Goal: Task Accomplishment & Management: Manage account settings

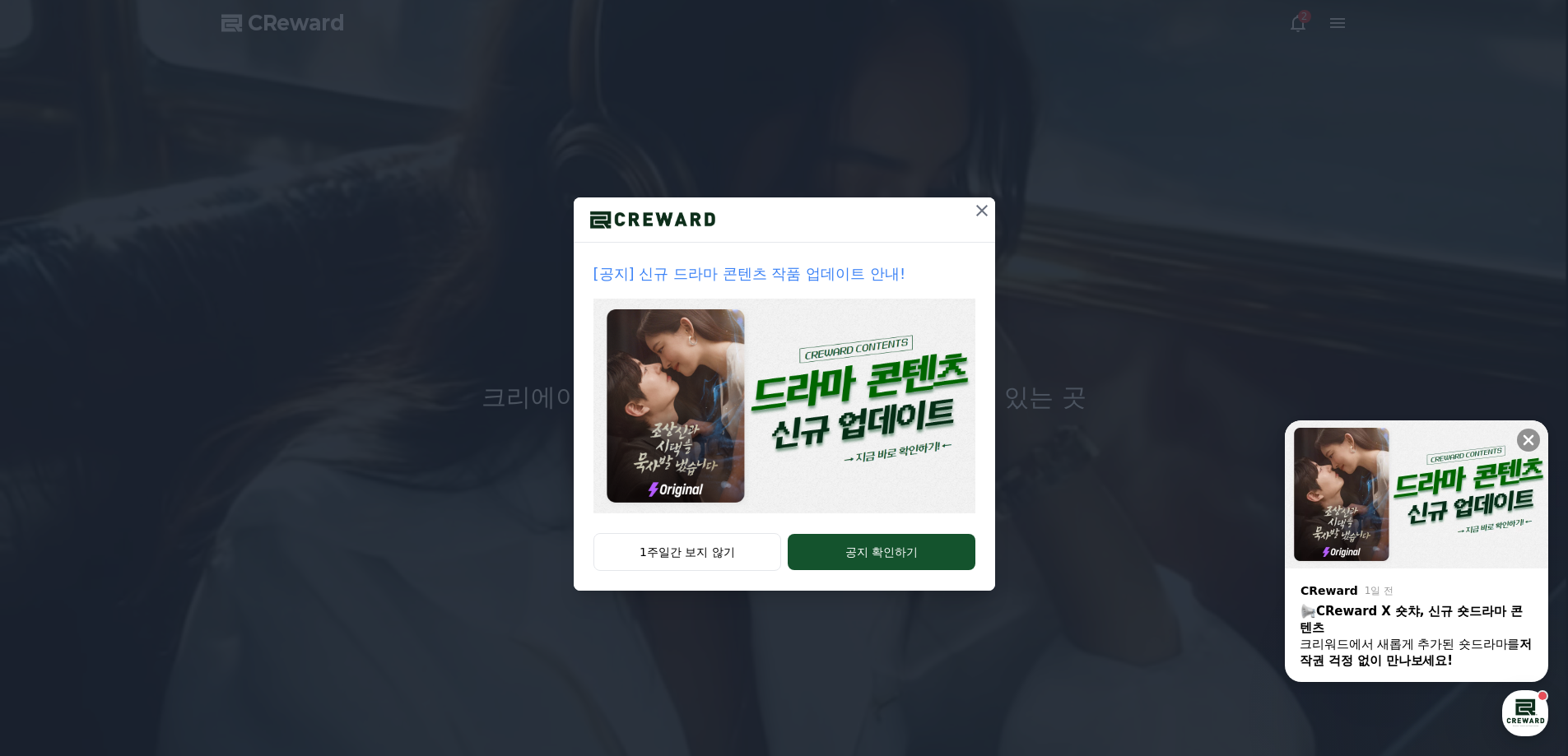
click at [981, 213] on icon at bounding box center [982, 210] width 20 height 20
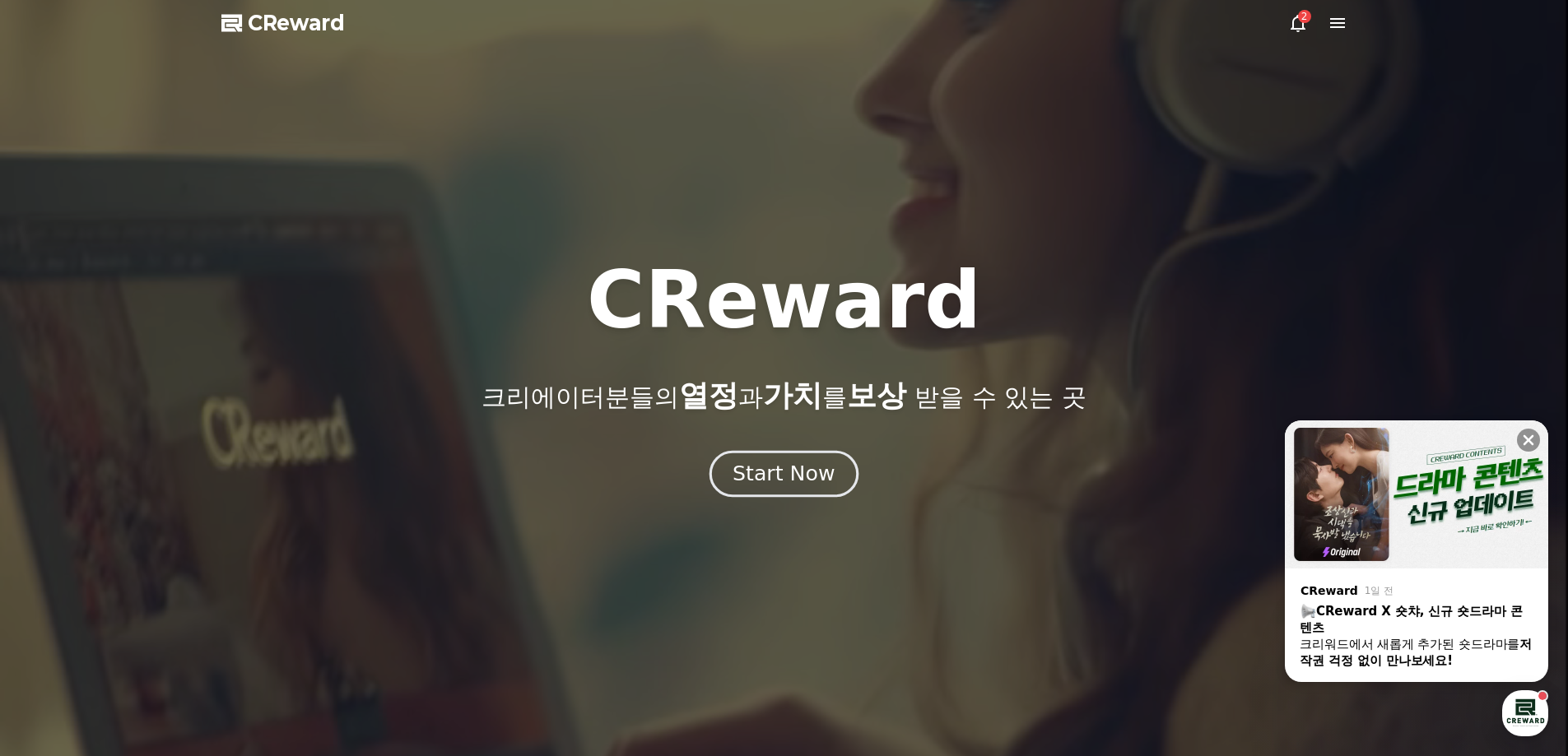
click at [807, 476] on div "Start Now" at bounding box center [784, 474] width 102 height 28
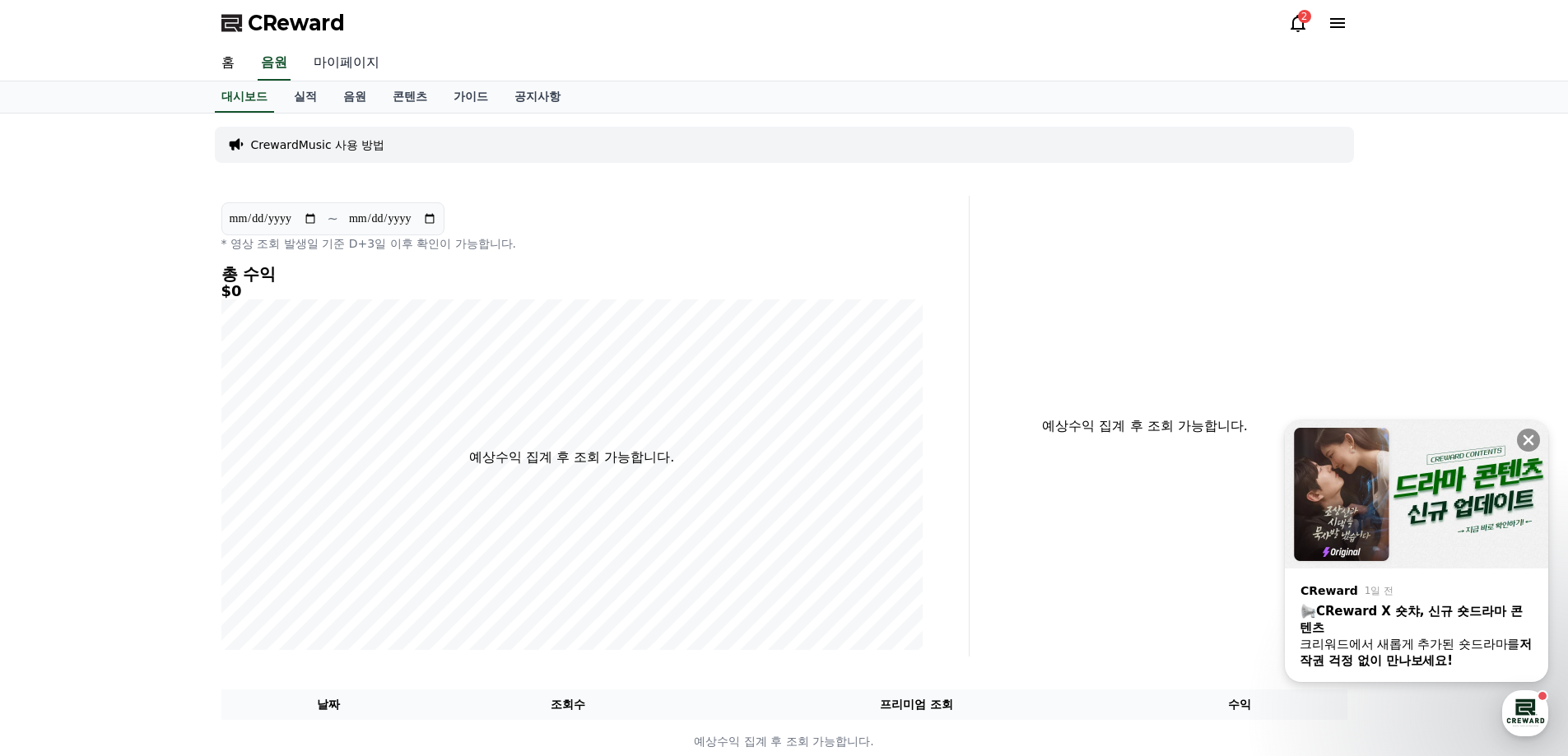
click at [342, 68] on link "마이페이지" at bounding box center [346, 63] width 92 height 34
select select "**********"
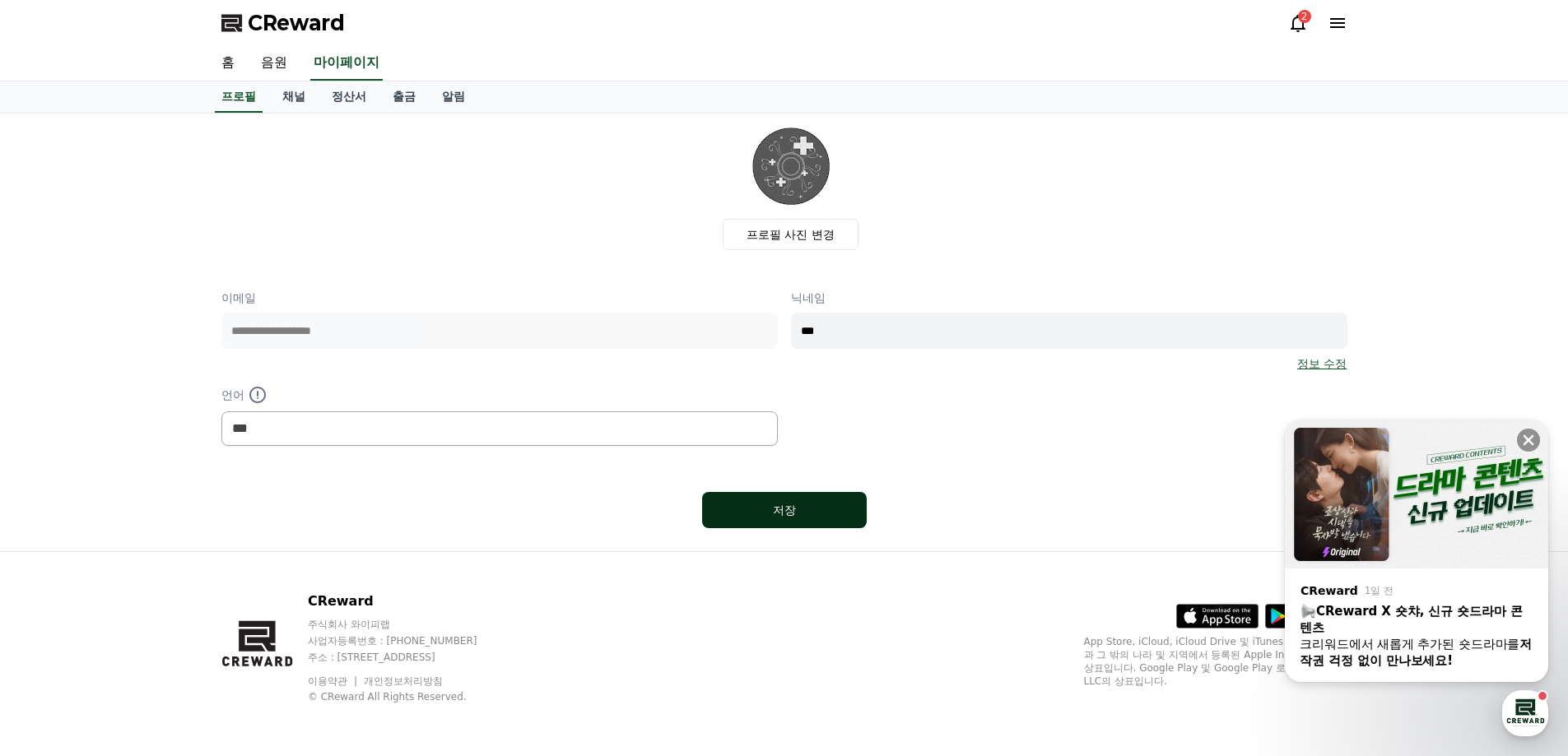
click at [797, 512] on div "저장" at bounding box center [784, 509] width 98 height 17
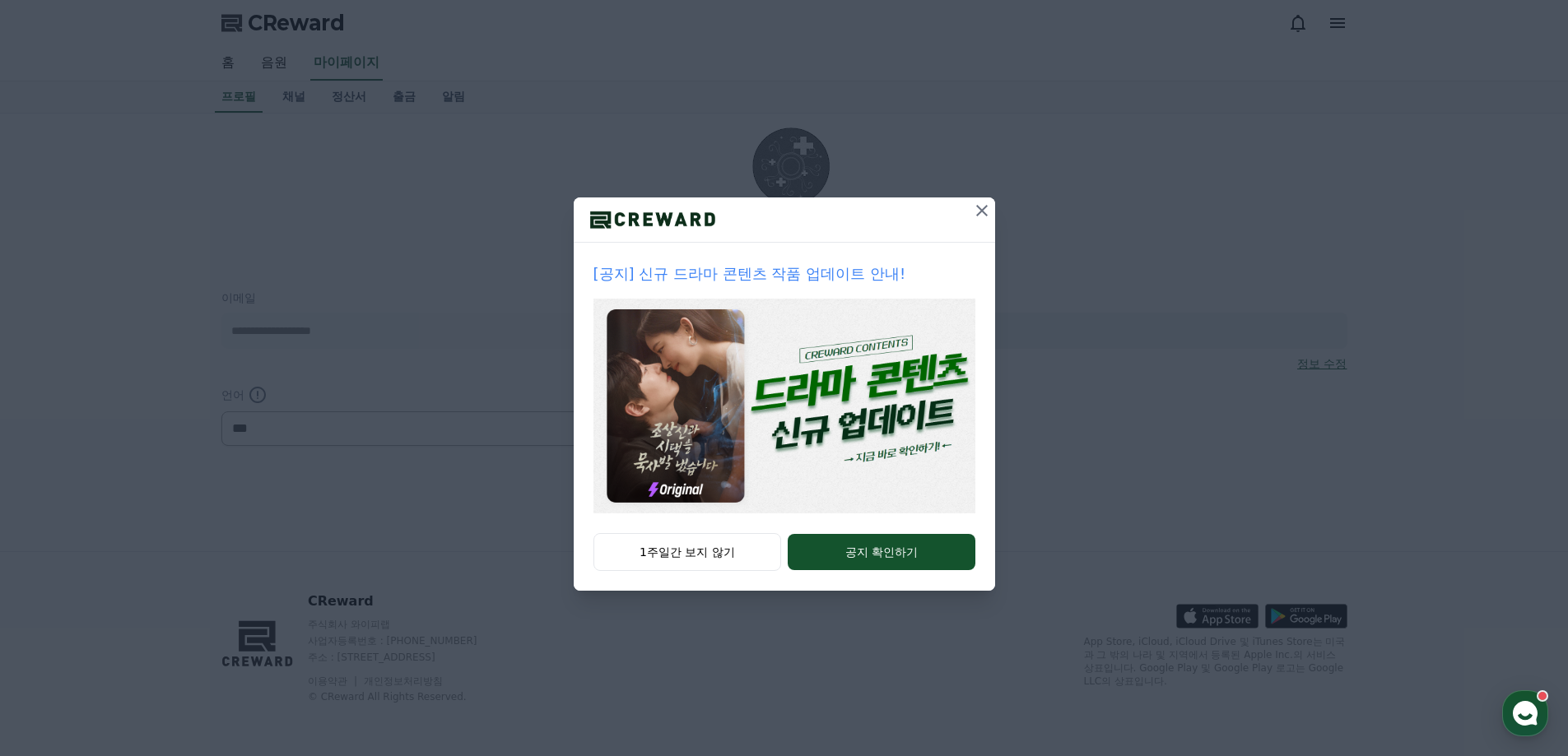
select select "**********"
click at [987, 211] on icon at bounding box center [982, 210] width 20 height 20
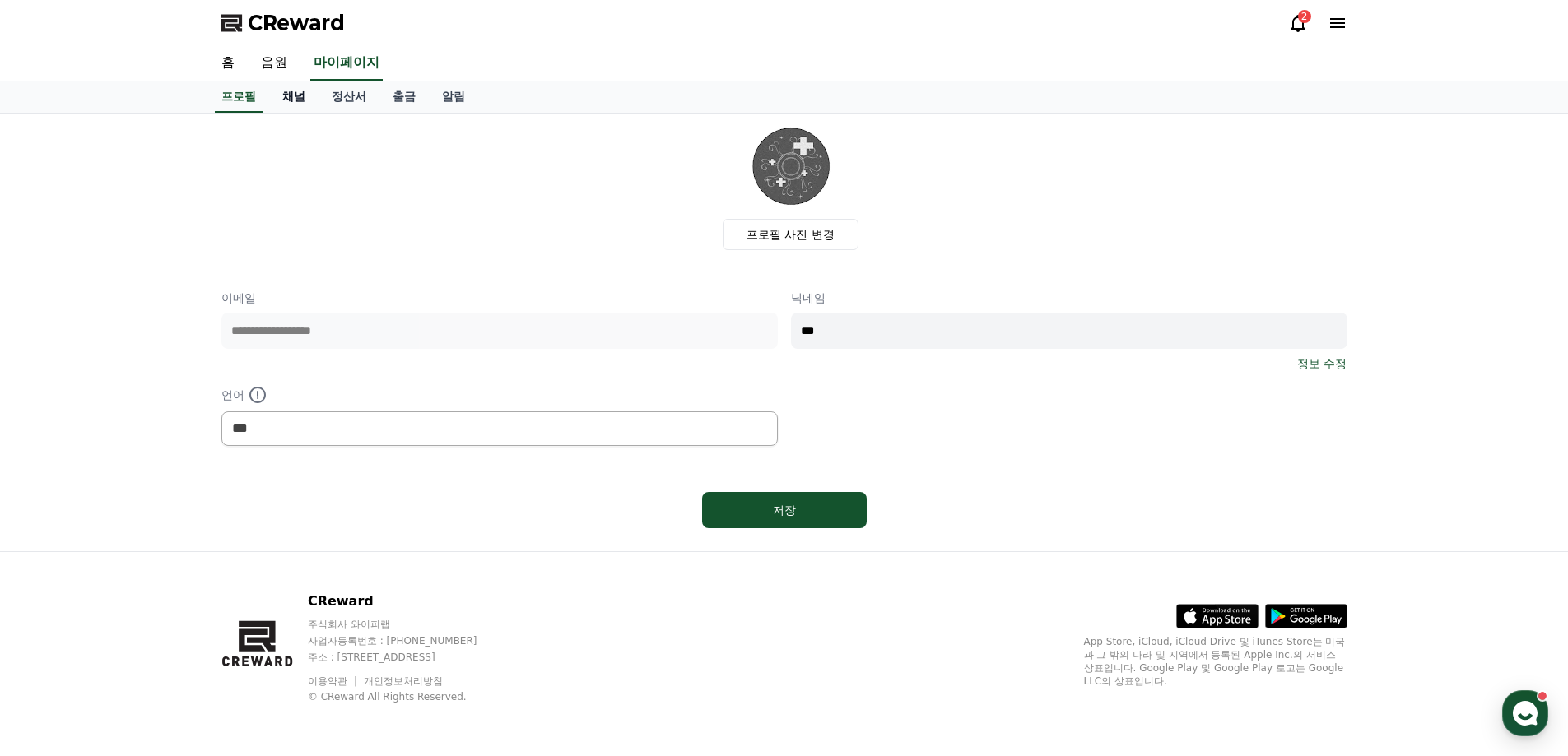
click at [298, 93] on link "채널" at bounding box center [294, 97] width 49 height 31
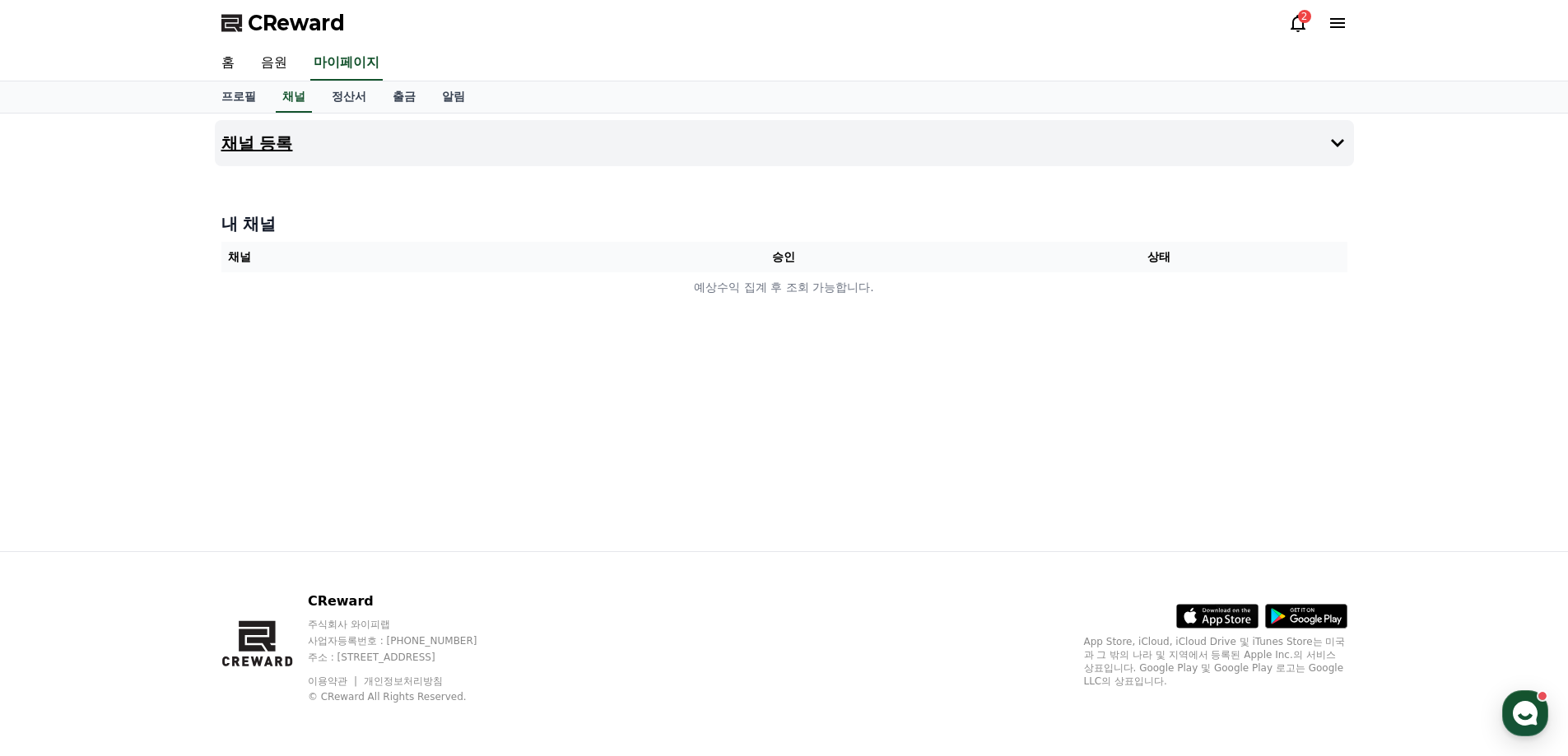
click at [990, 145] on button "채널 등록" at bounding box center [784, 143] width 1139 height 46
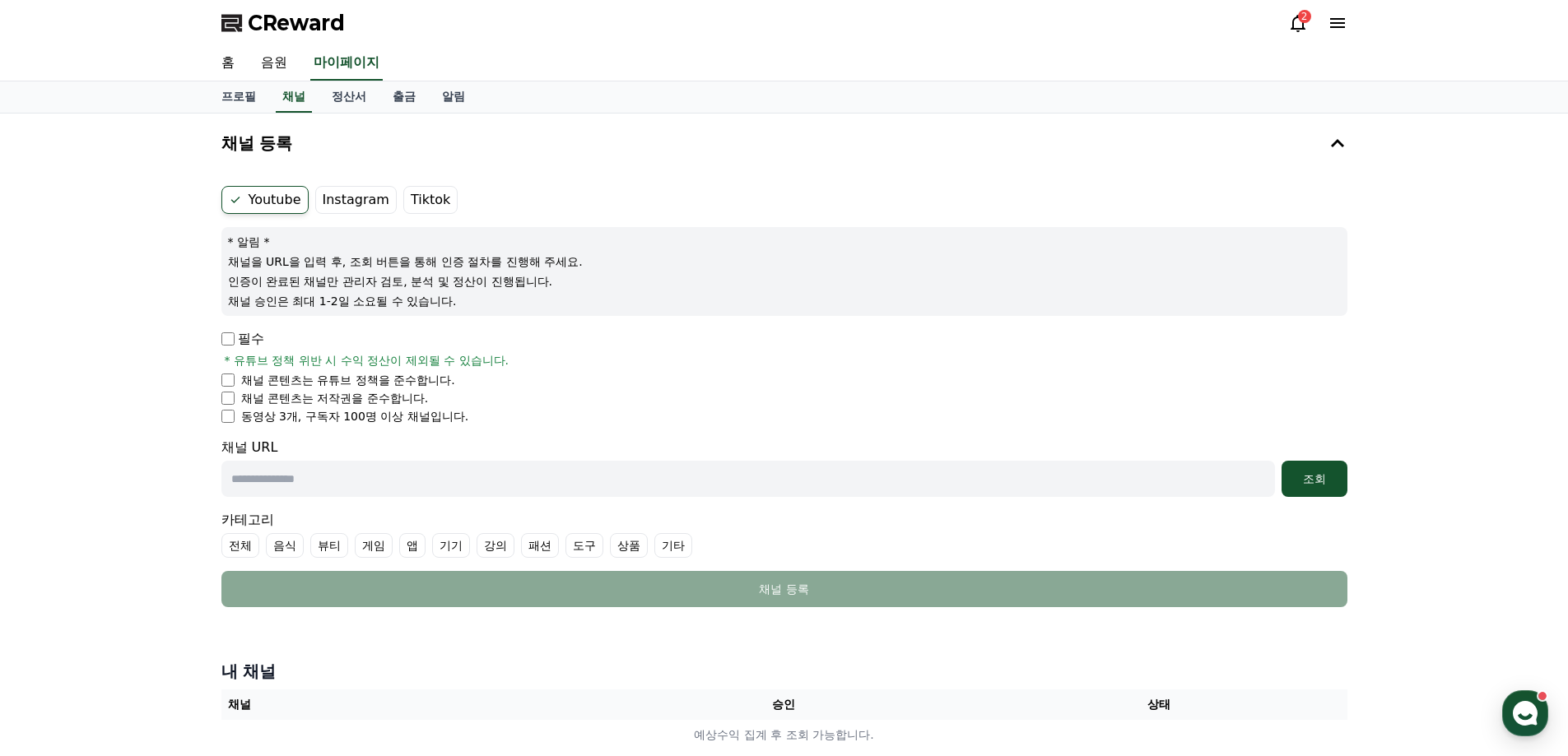
click at [252, 204] on label "Youtube" at bounding box center [265, 200] width 88 height 28
click at [588, 472] on input "text" at bounding box center [748, 479] width 1054 height 36
paste input "**********"
type input "**********"
click at [1315, 481] on div "조회" at bounding box center [1314, 479] width 53 height 17
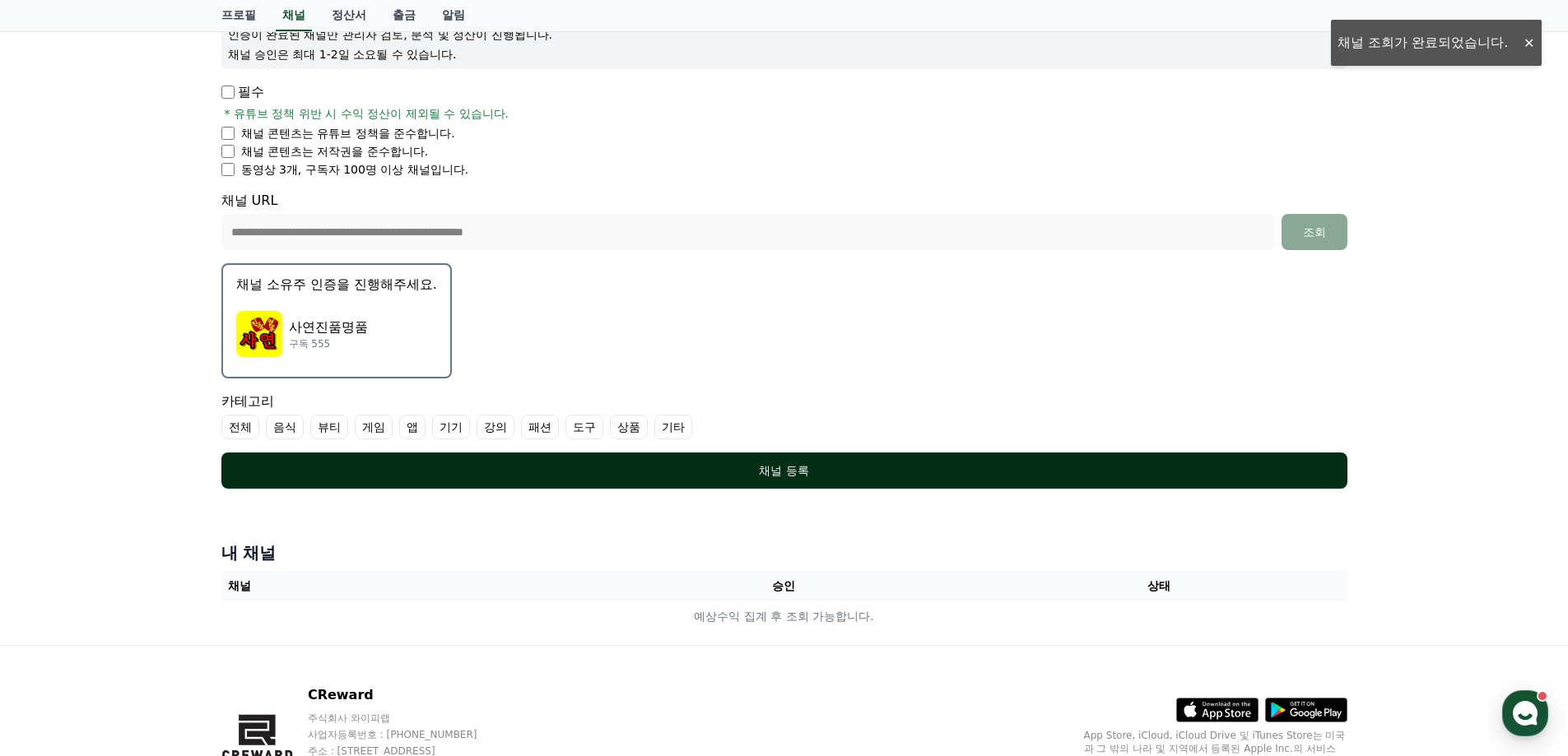
scroll to position [329, 0]
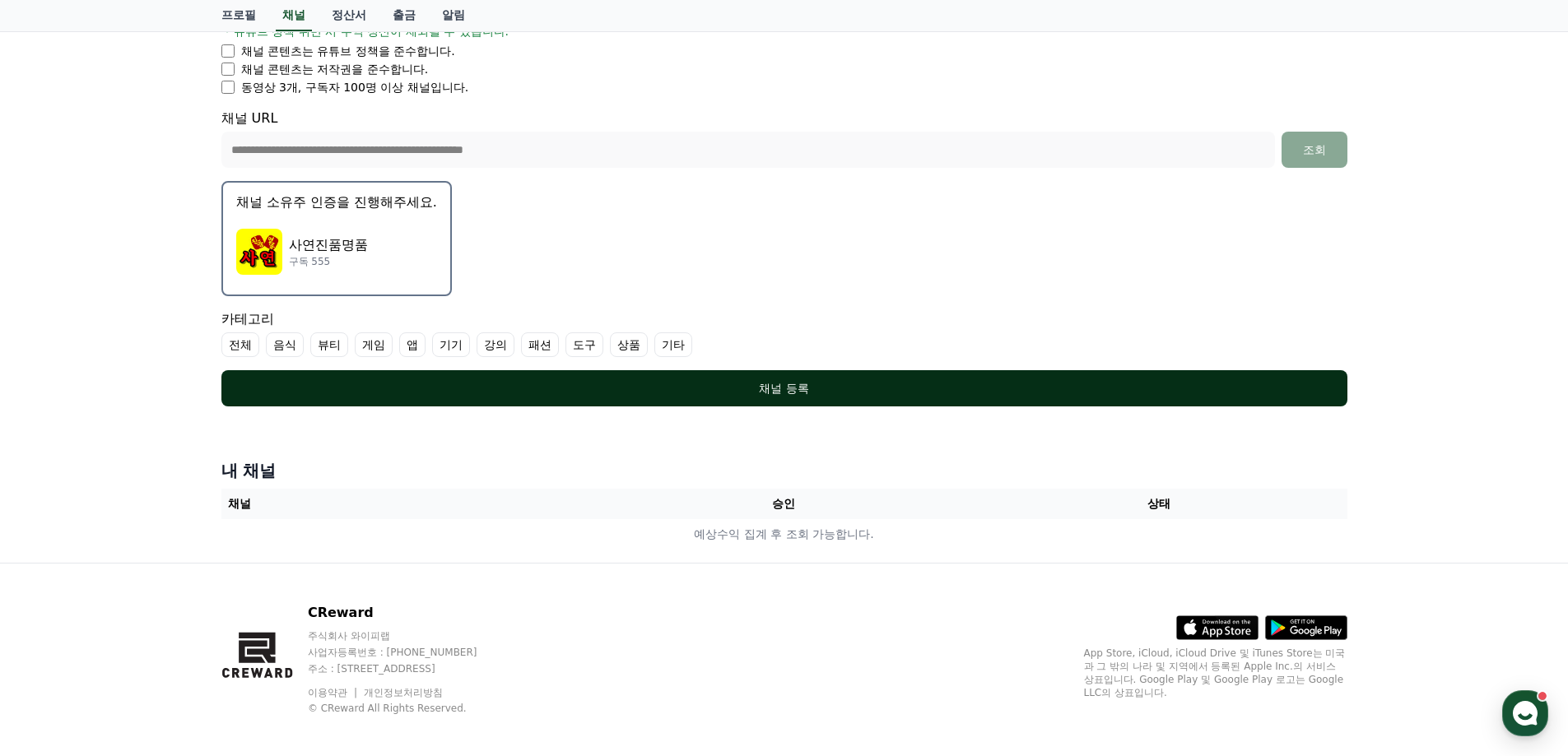
click at [662, 384] on div "채널 등록" at bounding box center [785, 388] width 1060 height 17
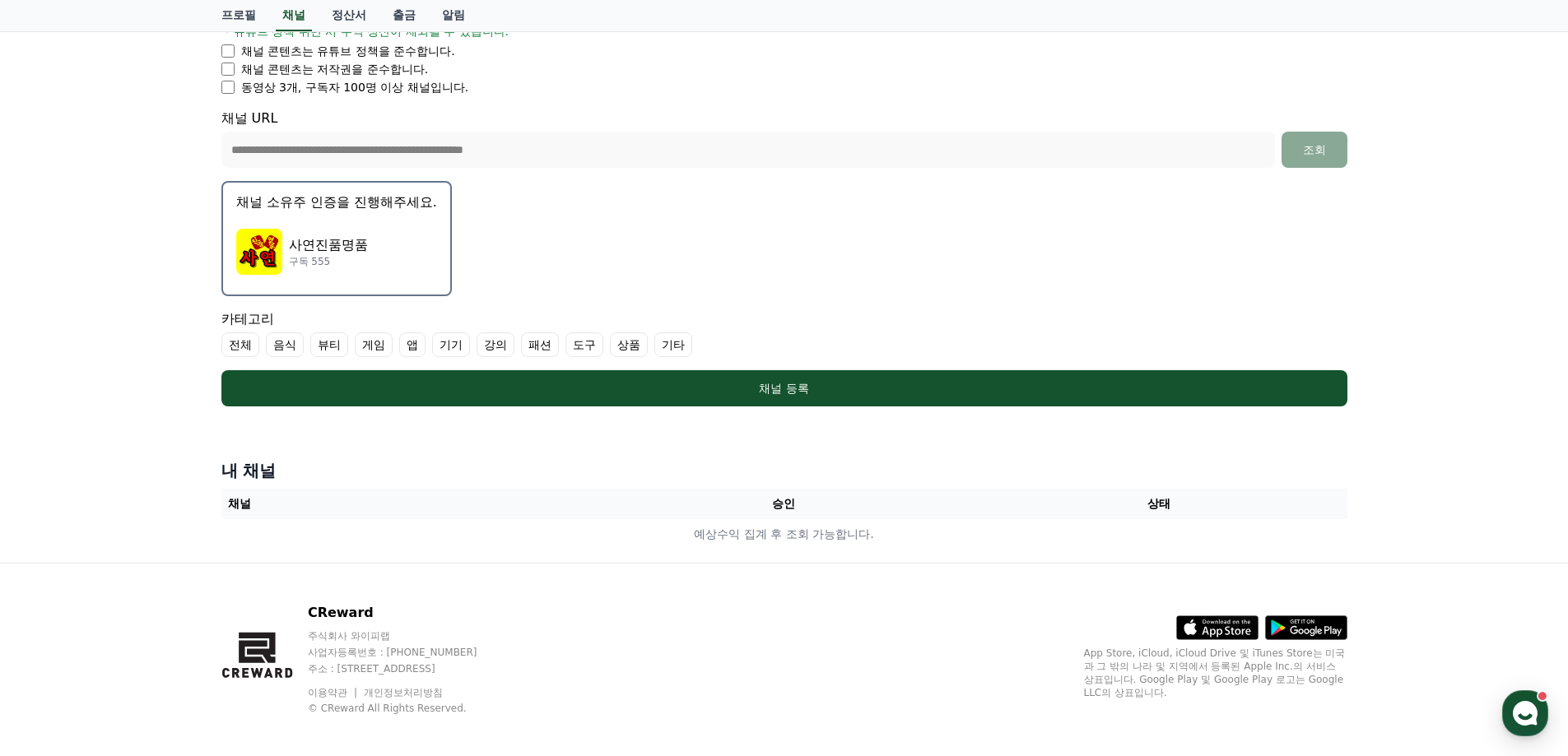
scroll to position [340, 0]
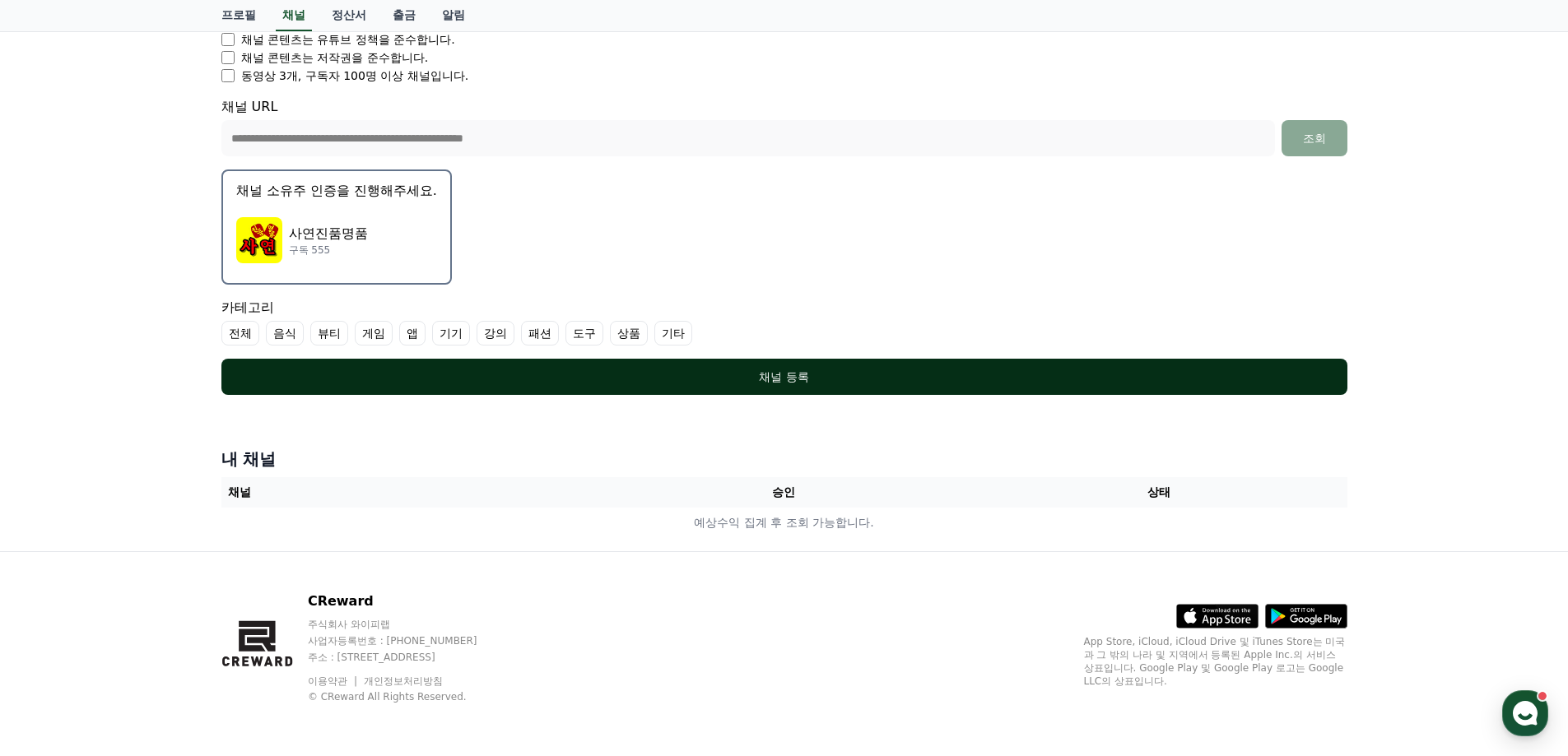
click at [784, 381] on div "채널 등록" at bounding box center [785, 377] width 1060 height 17
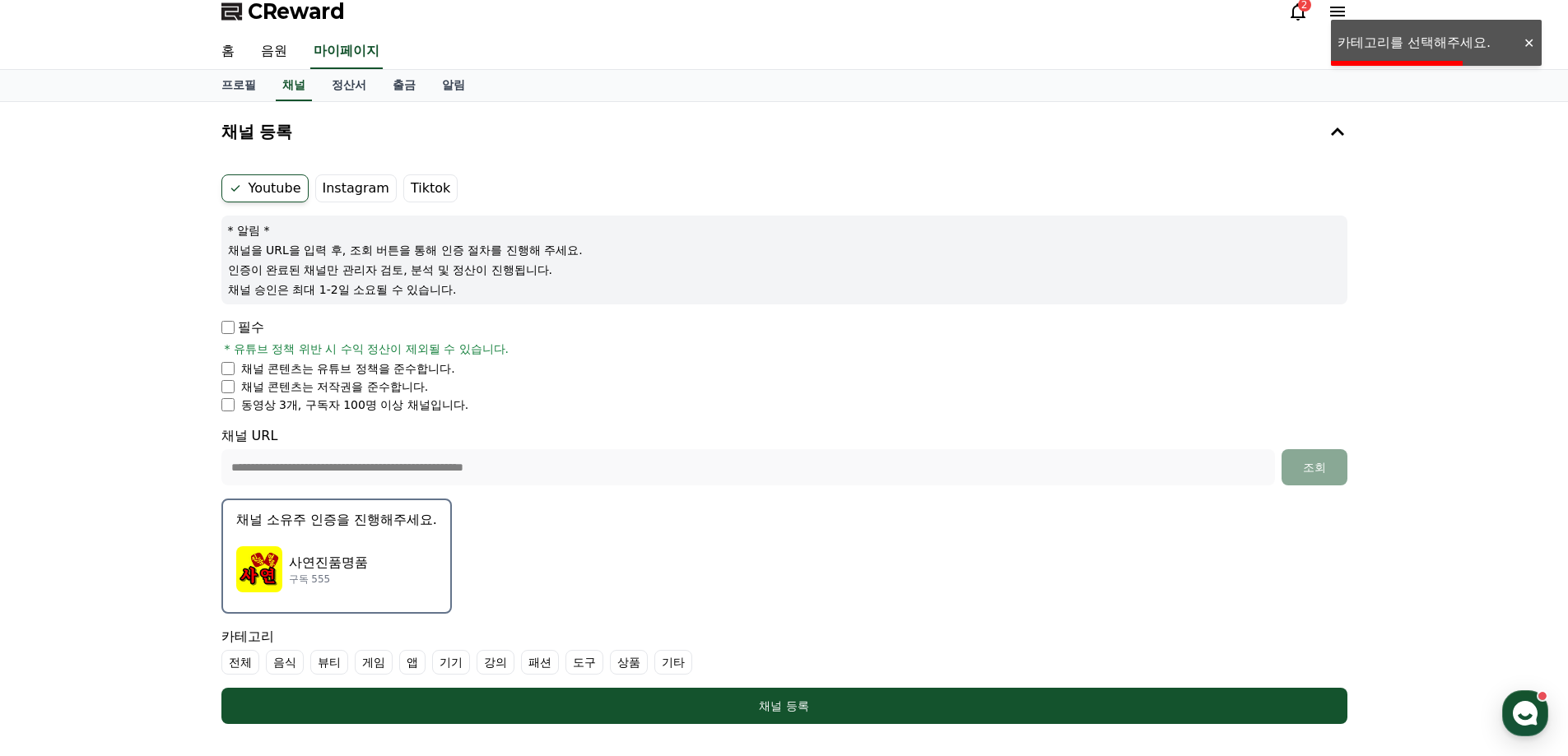
scroll to position [176, 0]
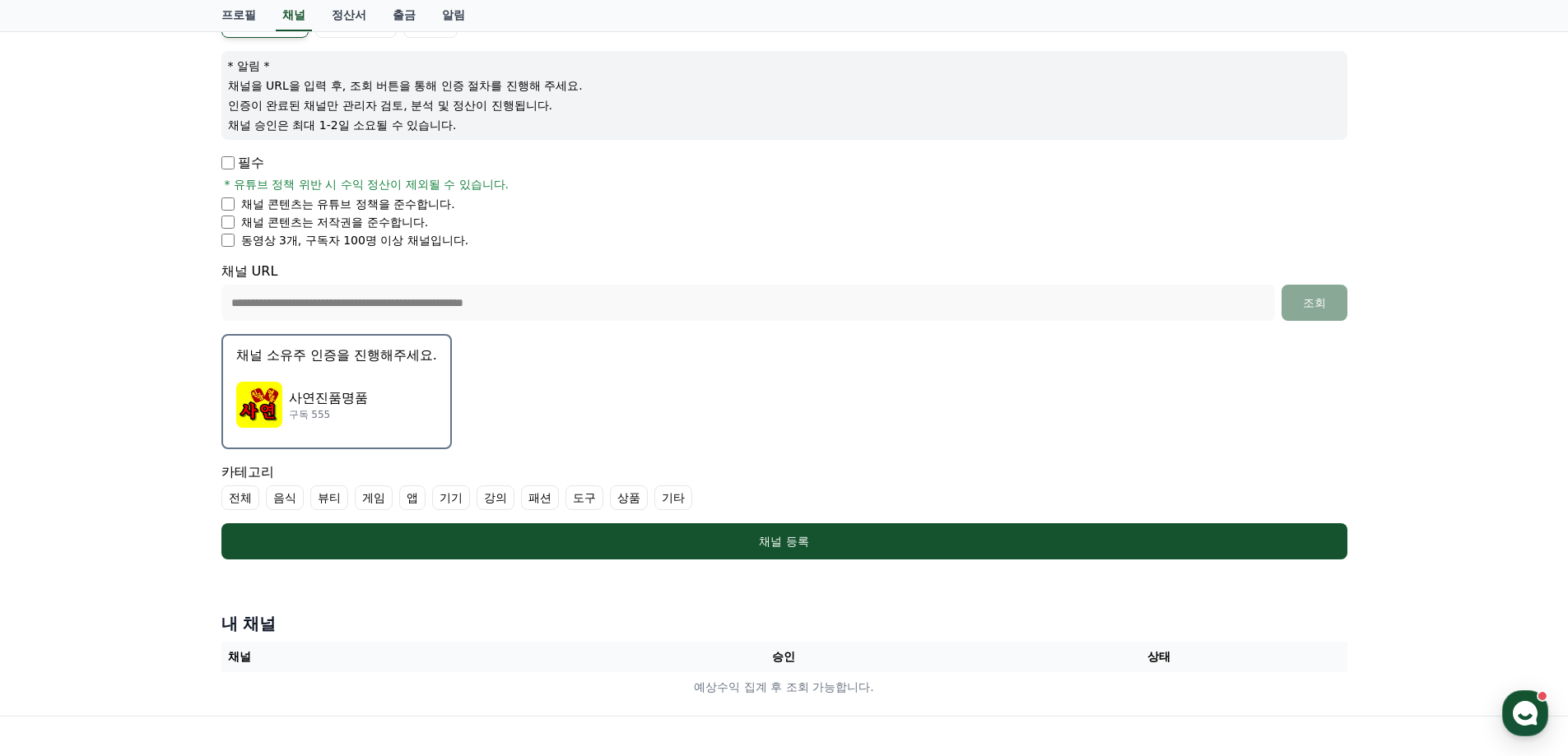
click at [688, 505] on label "기타" at bounding box center [673, 497] width 37 height 25
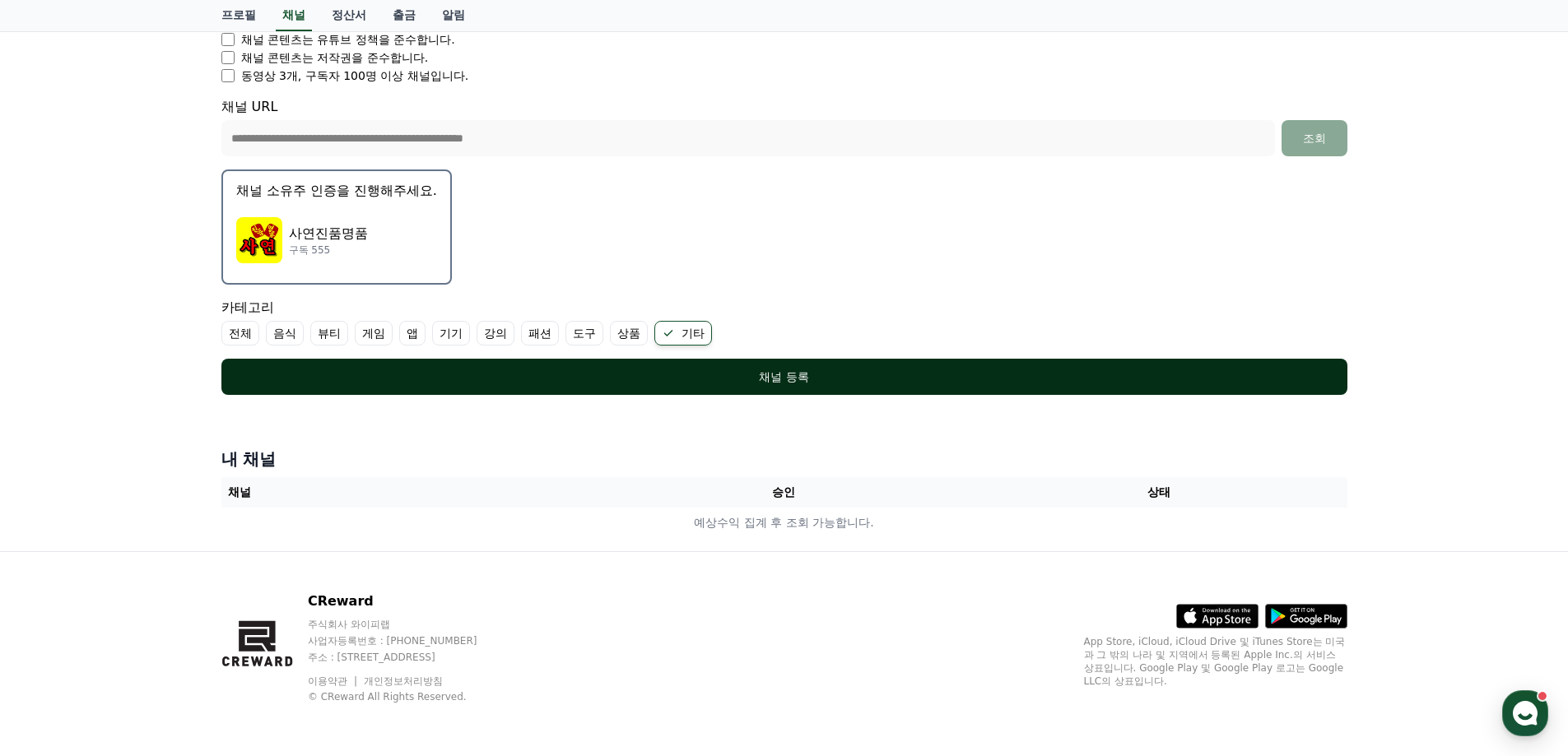
click at [804, 378] on div "채널 등록" at bounding box center [785, 377] width 1060 height 17
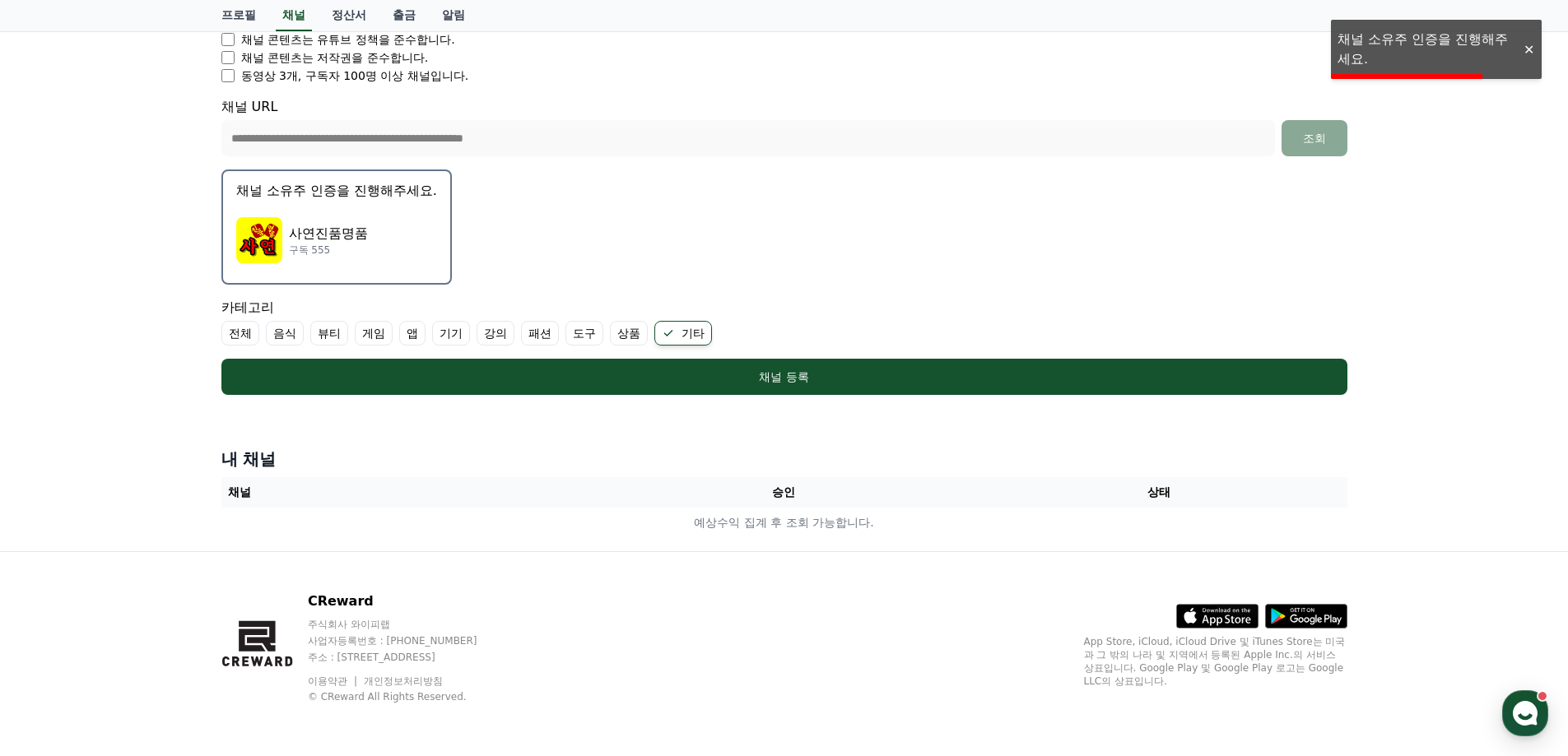
scroll to position [176, 0]
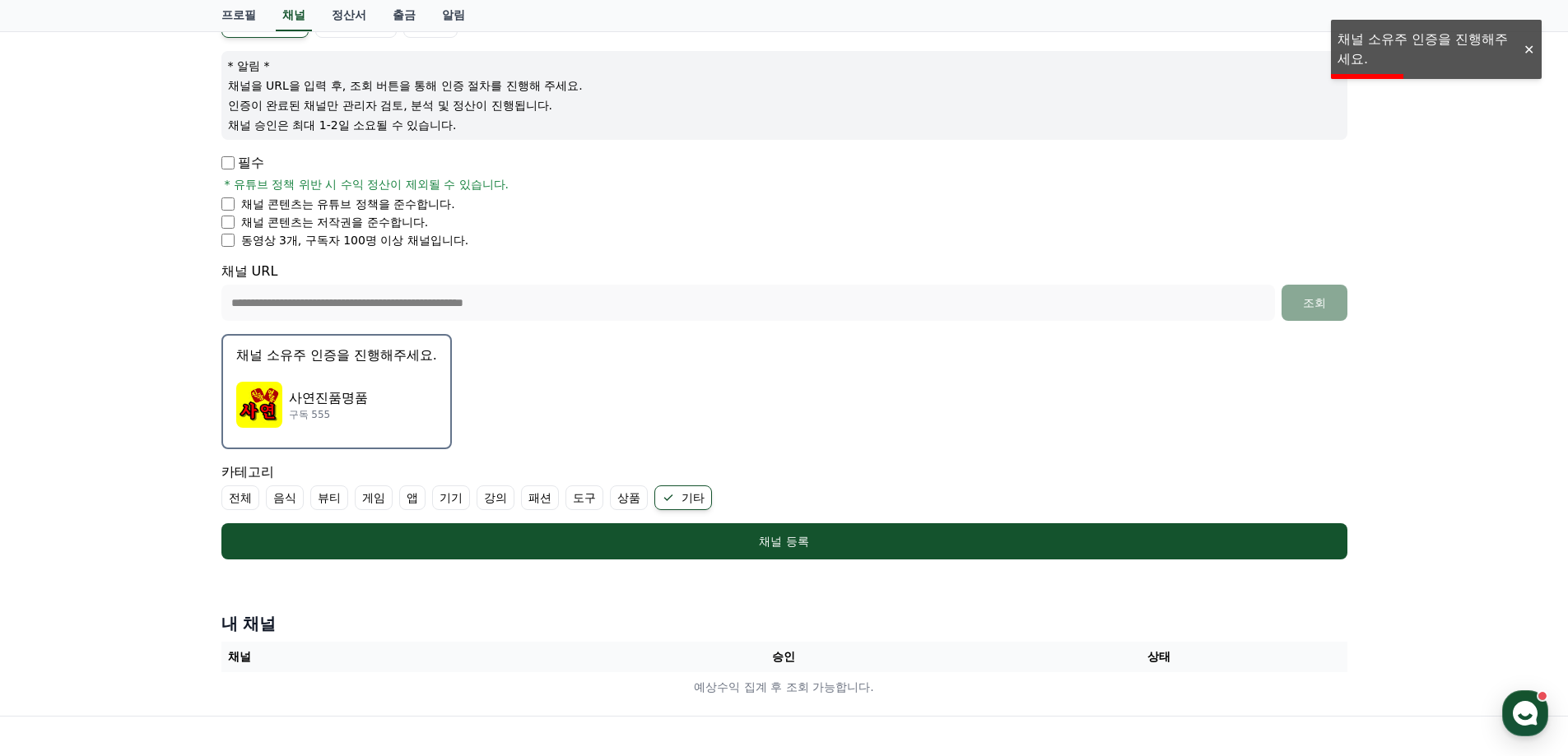
click at [345, 382] on div "사연진품명품 구독 555" at bounding box center [336, 404] width 201 height 66
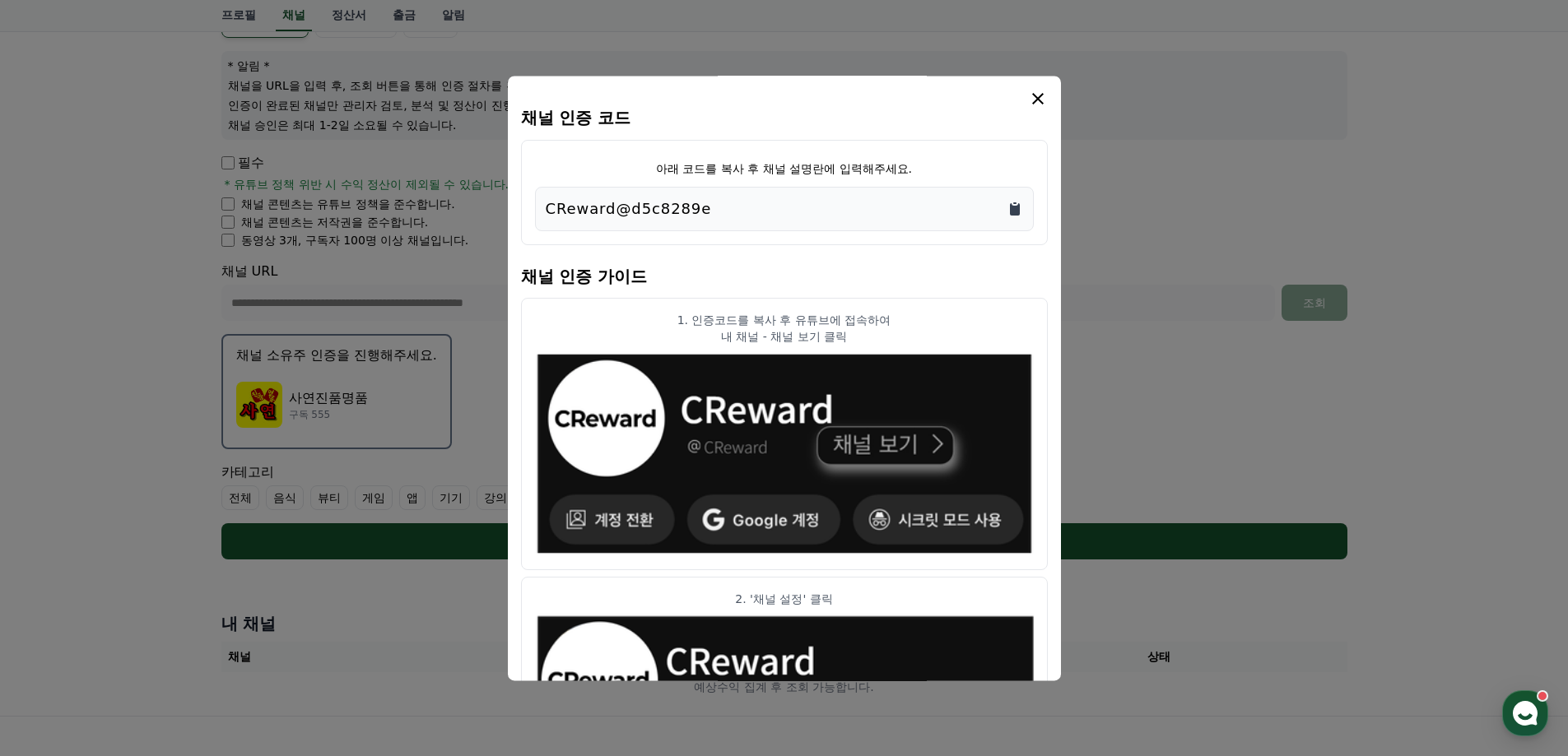
click at [1015, 208] on icon "Copy to clipboard" at bounding box center [1015, 209] width 10 height 13
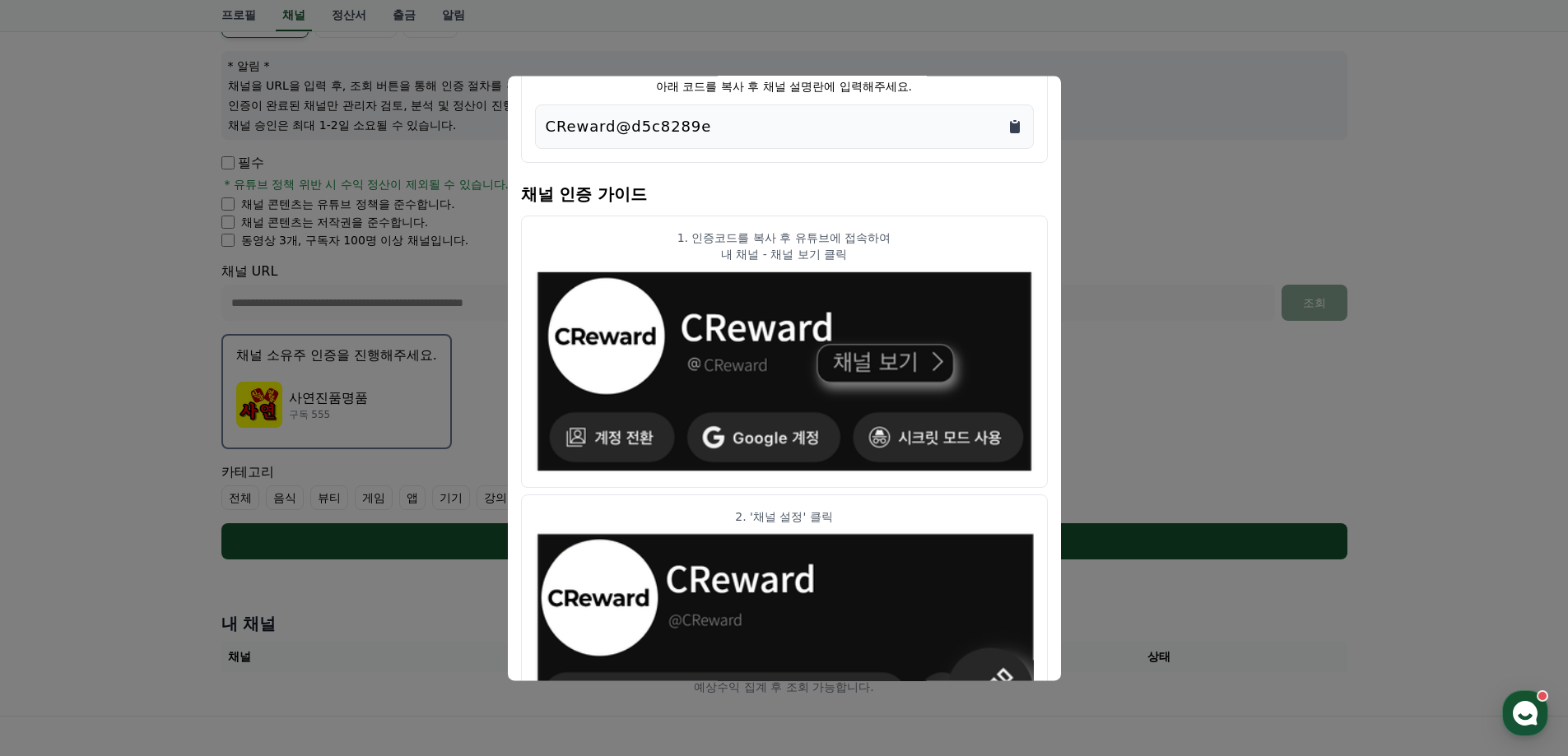
click at [1012, 124] on icon "Copy to clipboard" at bounding box center [1015, 127] width 10 height 13
click at [1018, 124] on icon "Copy to clipboard" at bounding box center [1015, 127] width 10 height 13
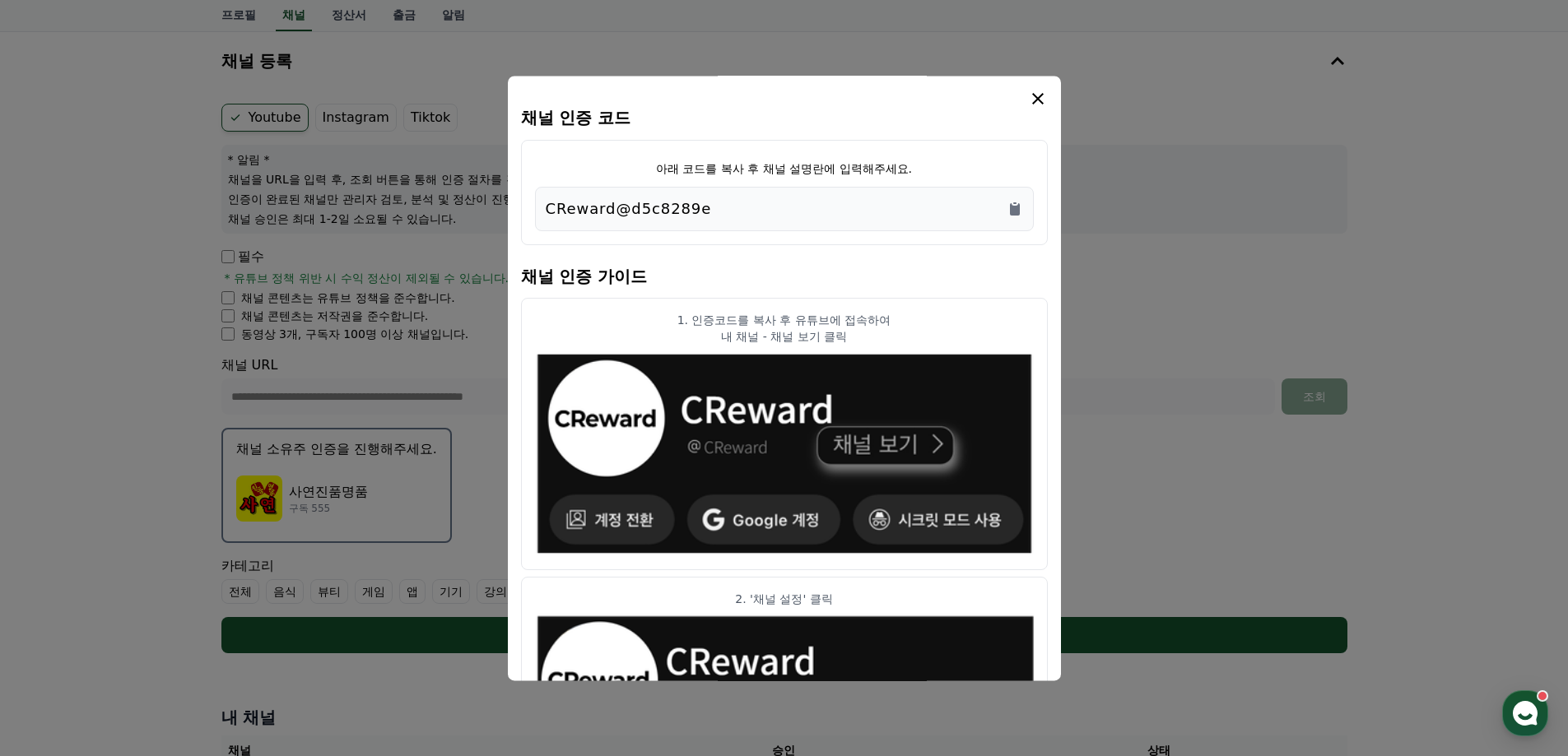
click at [1041, 107] on icon "modal" at bounding box center [1038, 98] width 20 height 20
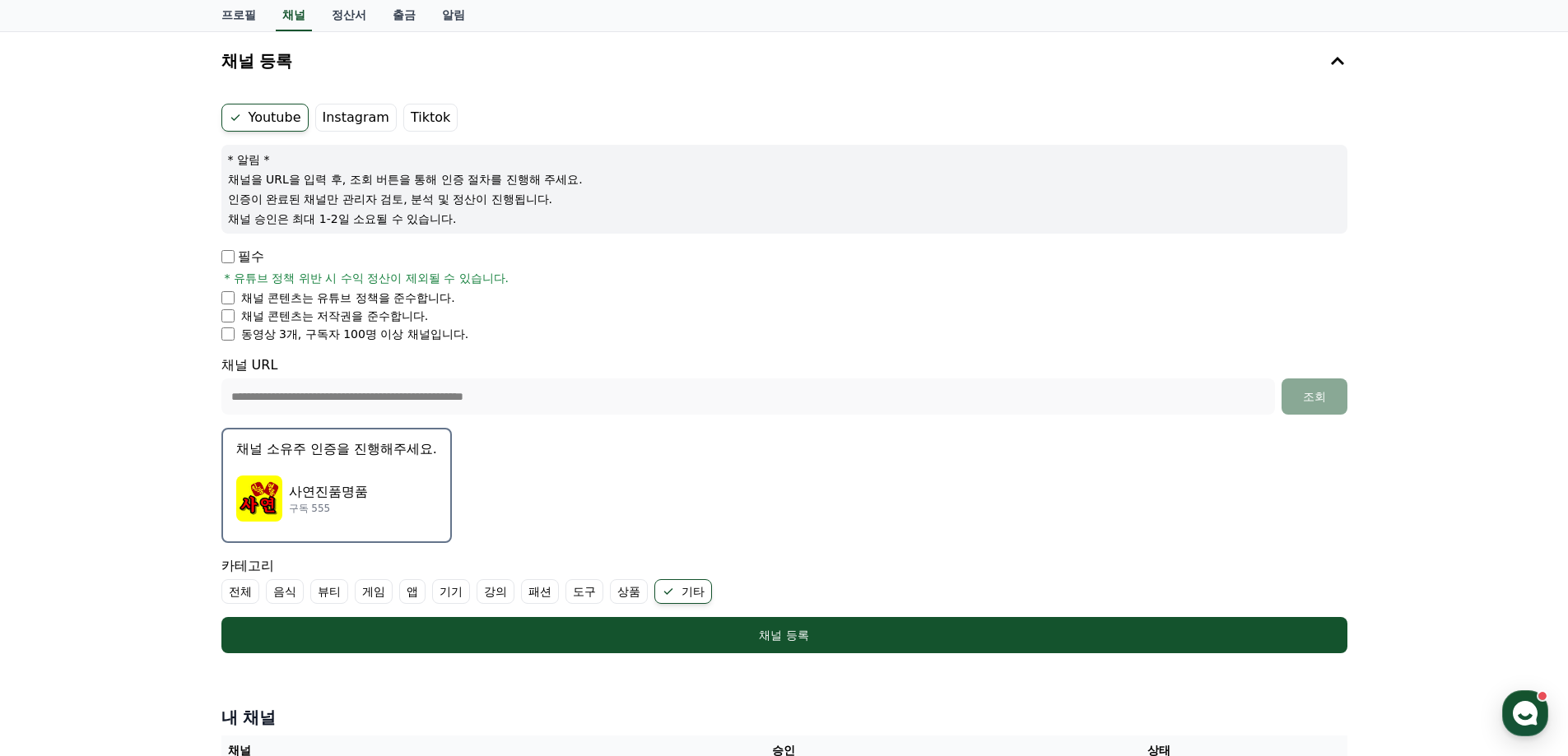
scroll to position [340, 0]
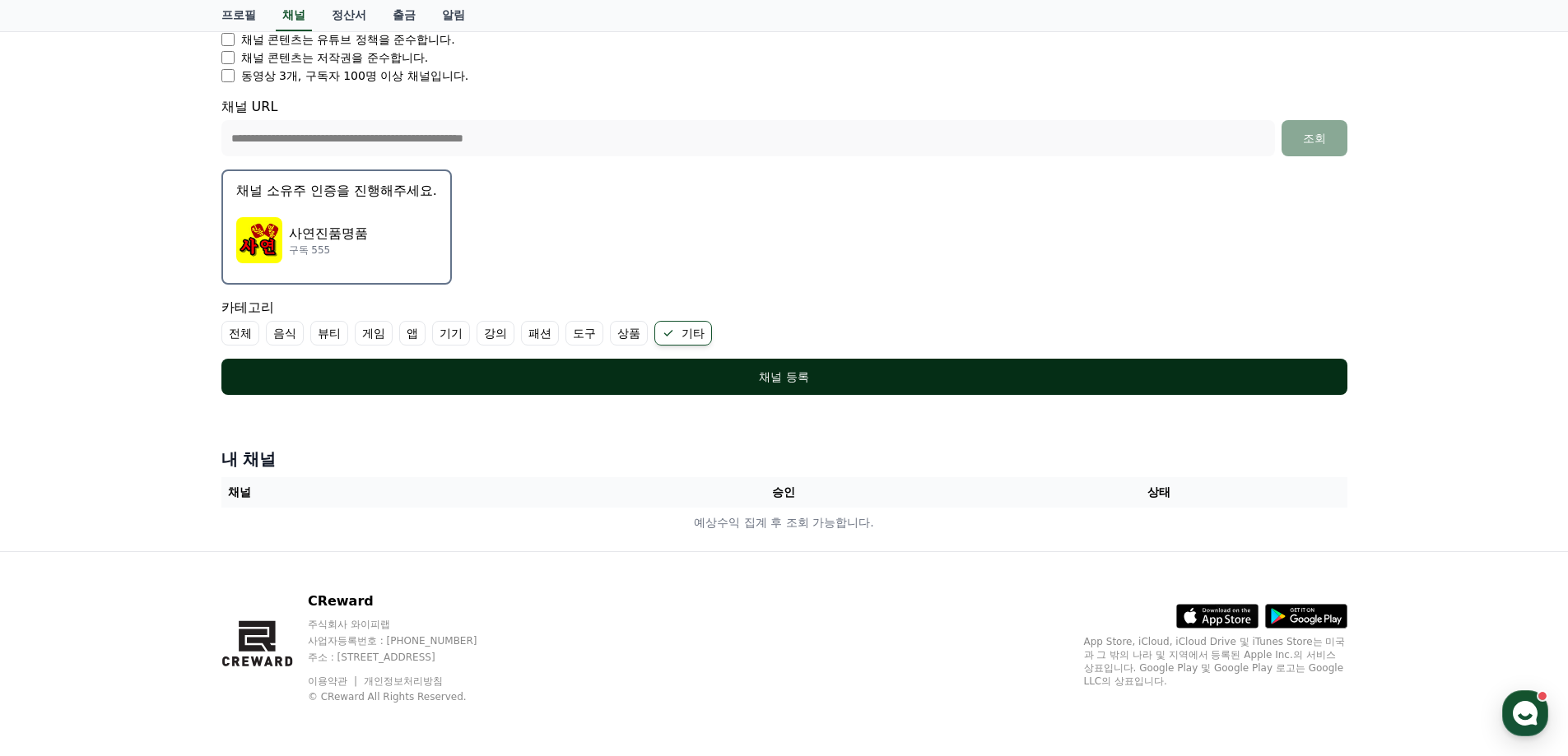
click at [791, 376] on div "채널 등록" at bounding box center [785, 377] width 1060 height 17
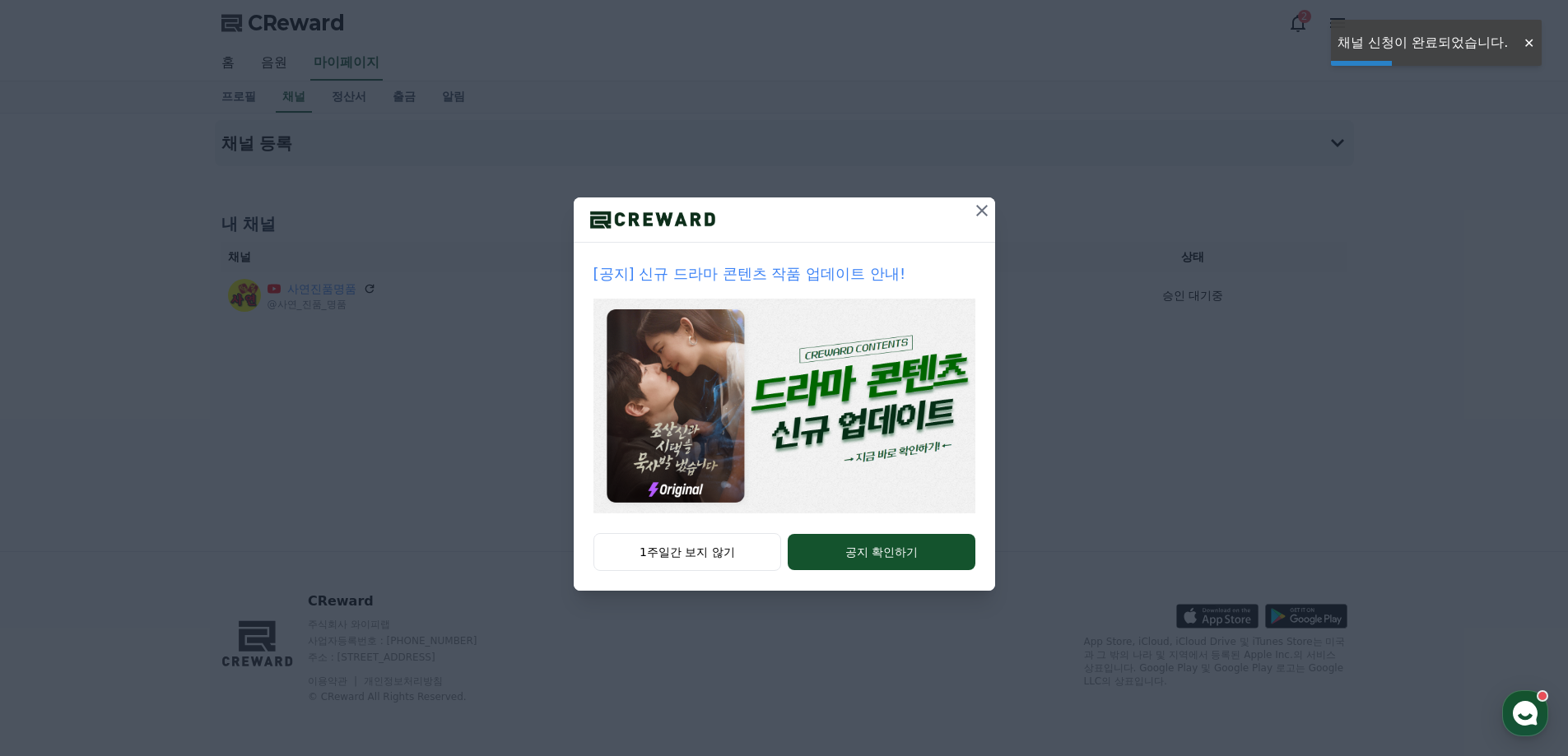
click at [977, 210] on icon at bounding box center [982, 210] width 20 height 20
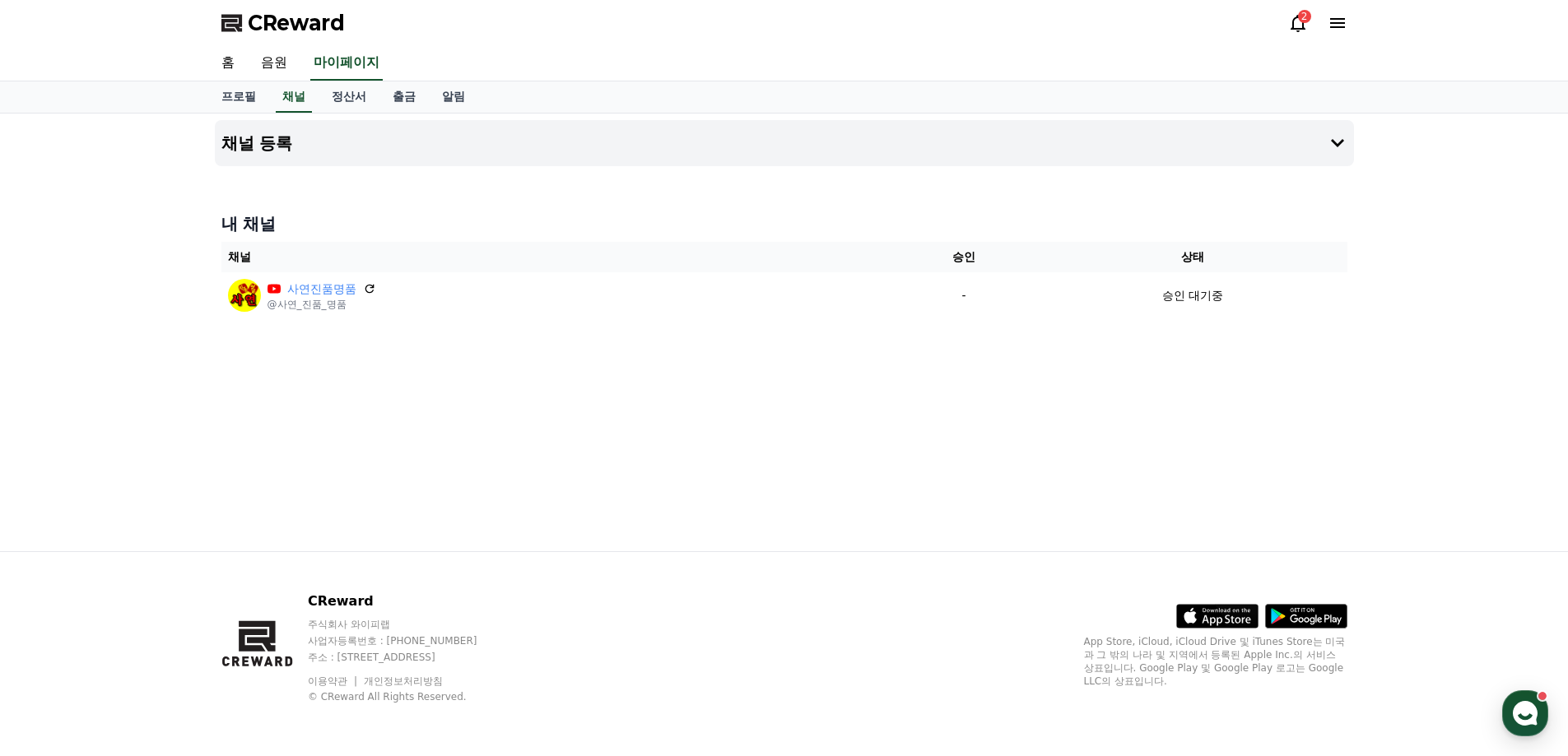
click at [699, 435] on div "채널 등록 내 채널 채널 승인 상태 사연진품명품 @사연_진품_명품 - 승인 대기중" at bounding box center [784, 331] width 1152 height 437
click at [272, 61] on link "음원" at bounding box center [274, 63] width 53 height 34
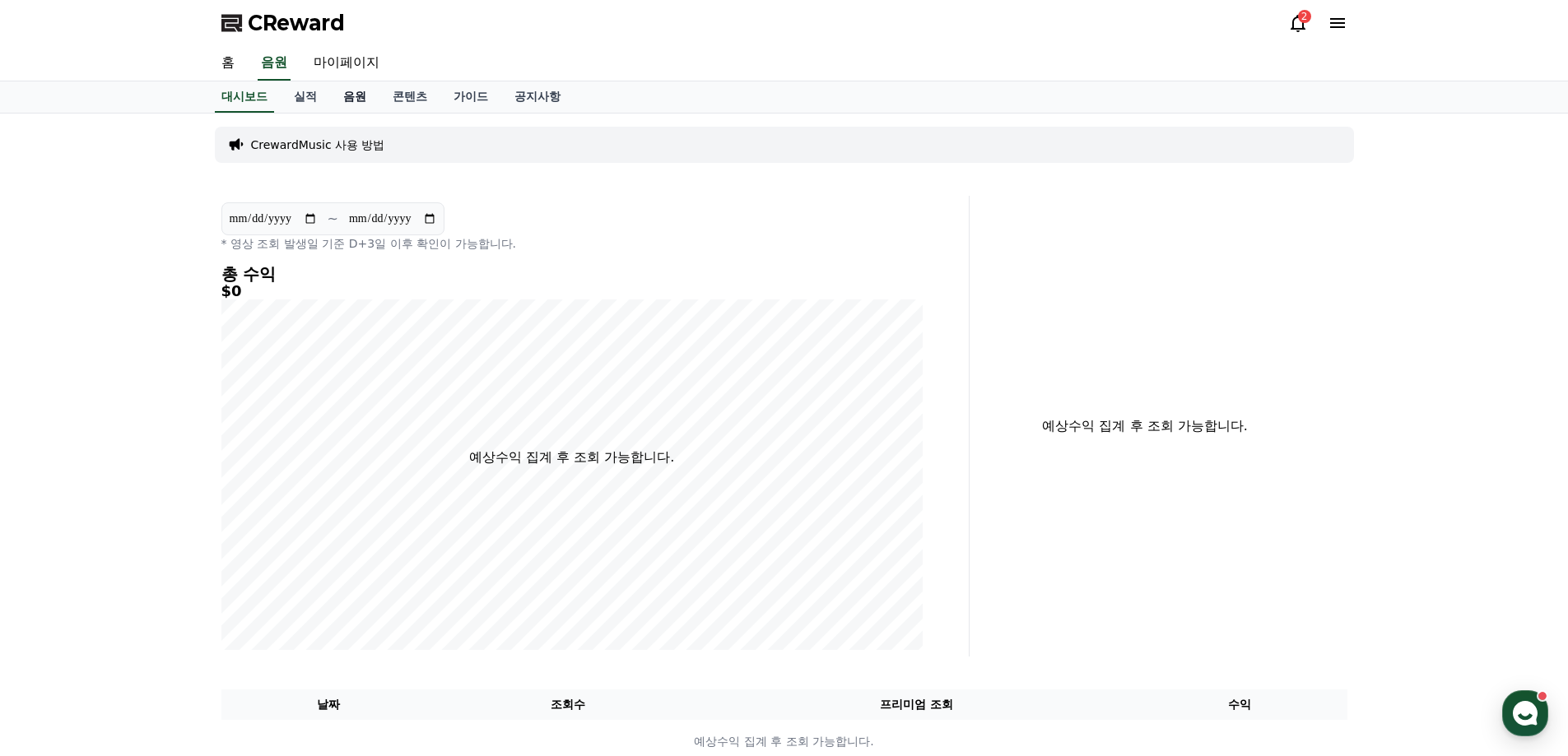
click at [369, 101] on link "음원" at bounding box center [355, 97] width 49 height 31
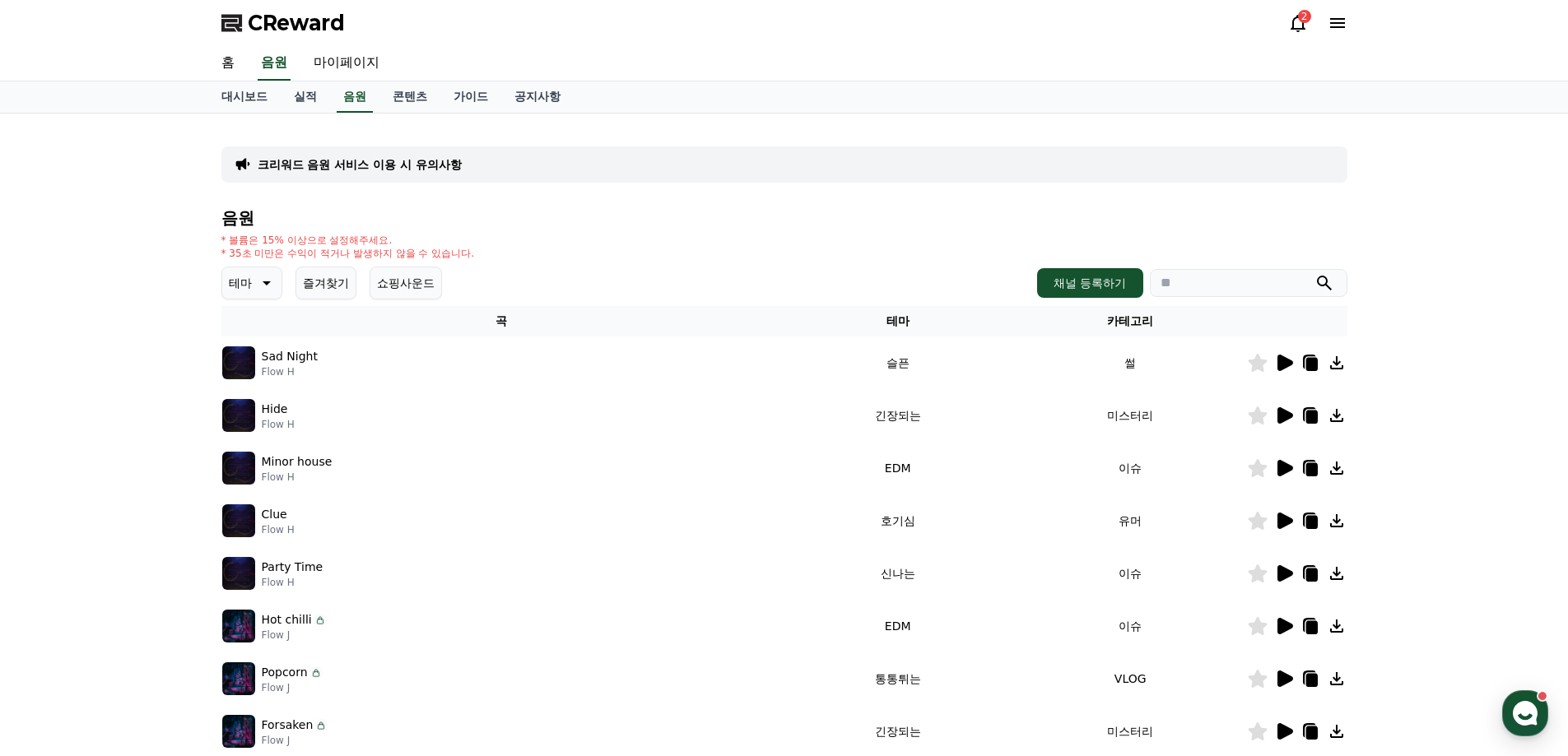
click at [259, 280] on icon at bounding box center [265, 283] width 20 height 20
click at [247, 333] on button "호기심" at bounding box center [248, 329] width 48 height 36
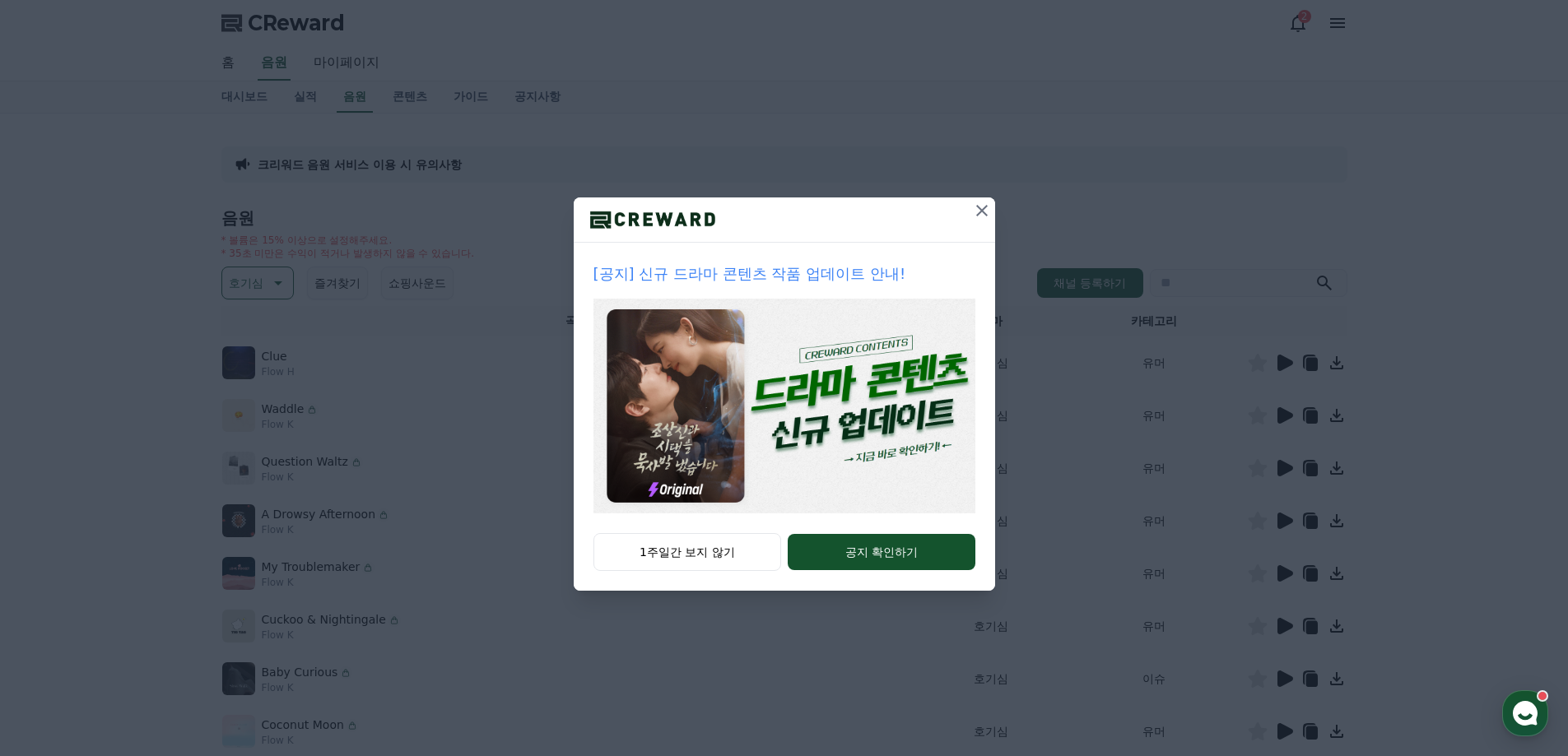
click at [980, 201] on icon at bounding box center [982, 210] width 20 height 20
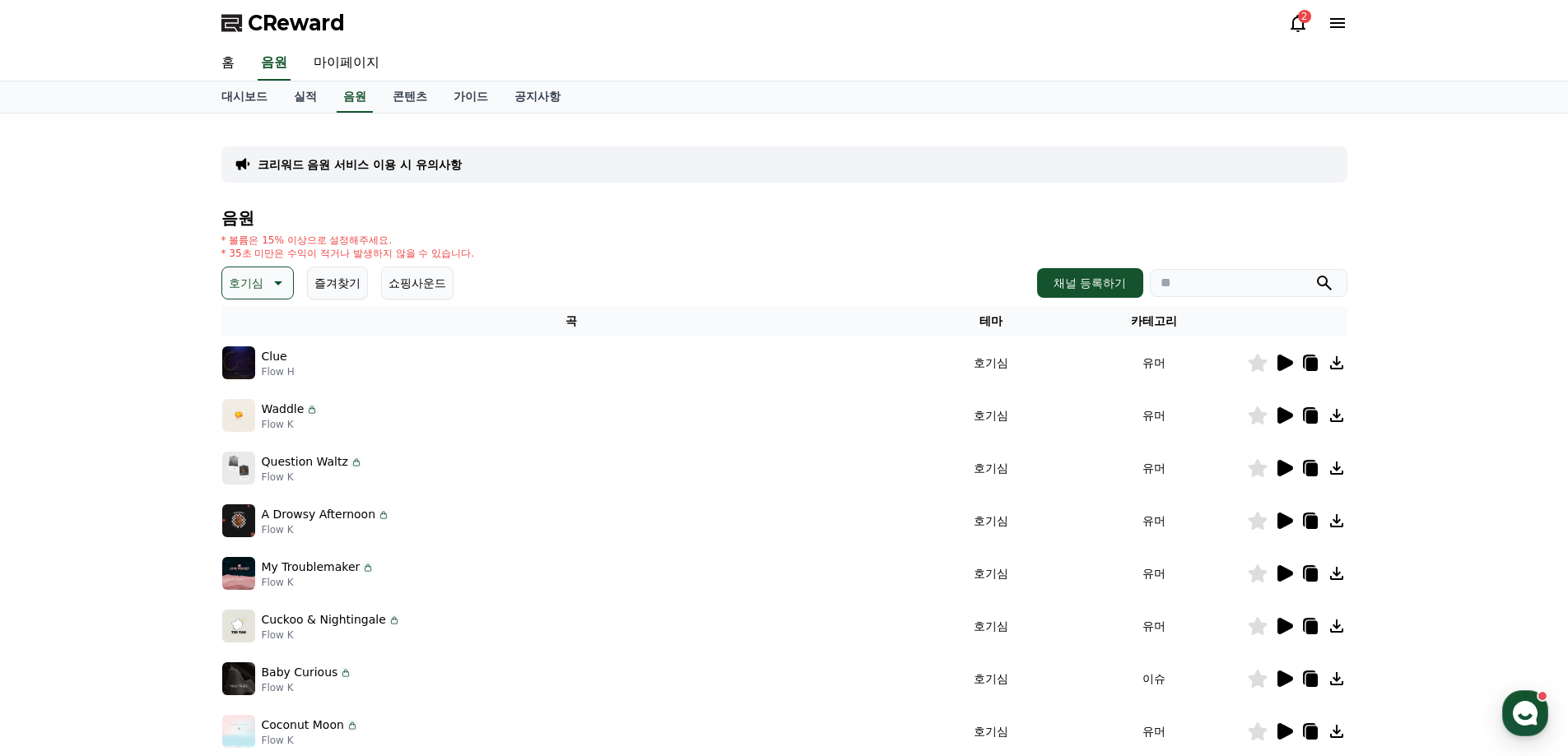
click at [1283, 365] on icon at bounding box center [1286, 363] width 16 height 17
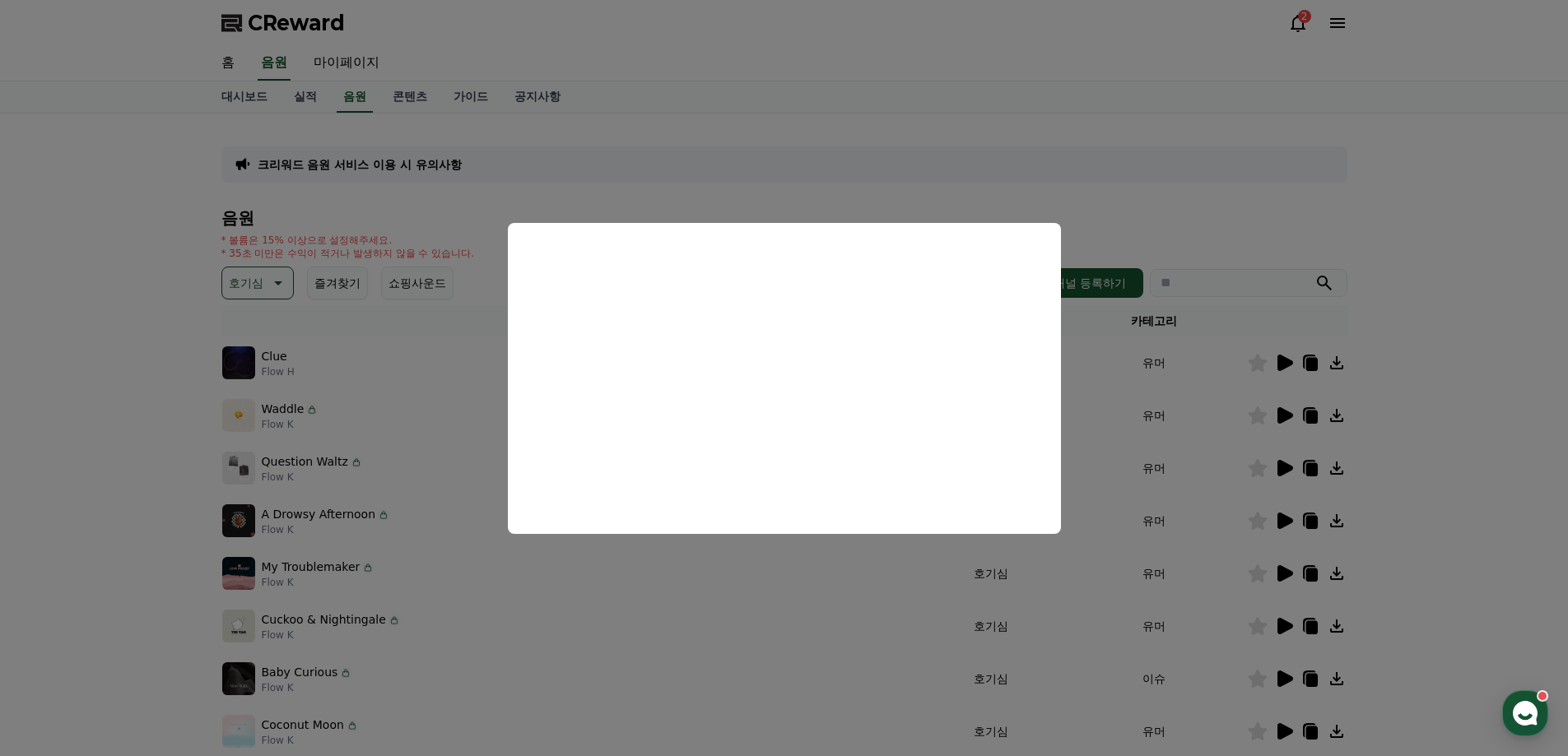
click at [1135, 187] on button "close modal" at bounding box center [784, 378] width 1568 height 756
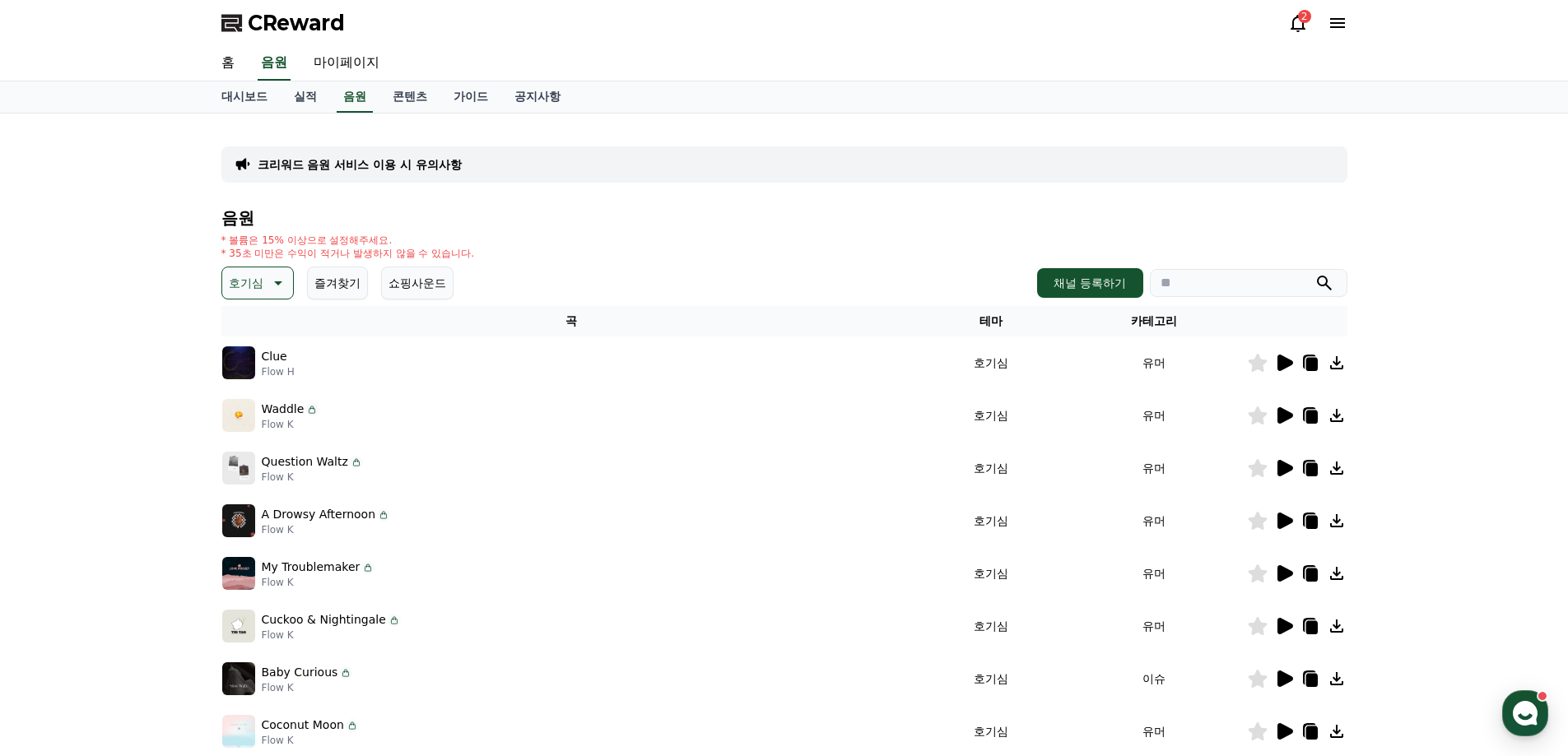
click at [1337, 365] on icon at bounding box center [1336, 362] width 13 height 13
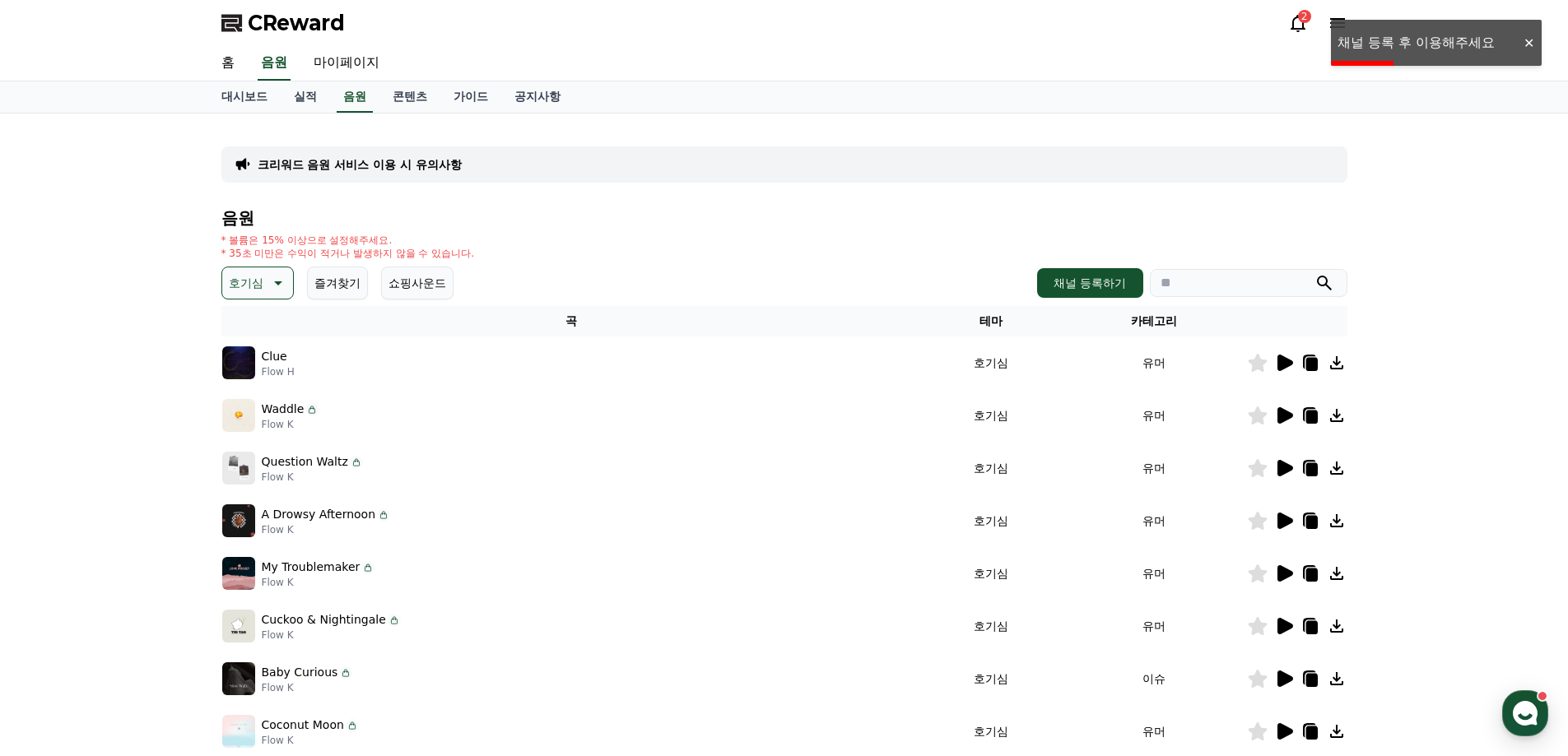
click at [1526, 46] on div at bounding box center [1528, 43] width 27 height 16
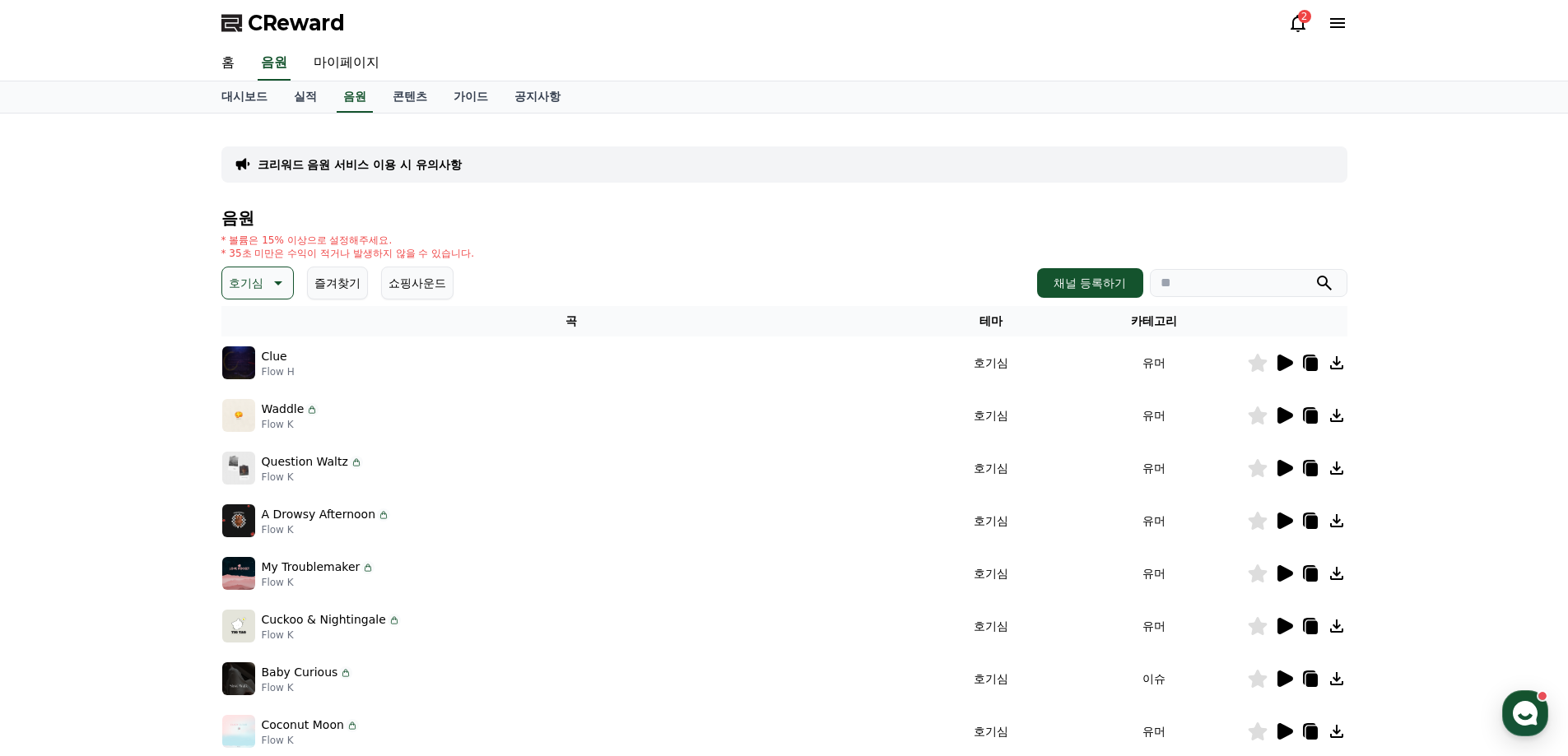
click at [1337, 365] on icon at bounding box center [1336, 362] width 13 height 13
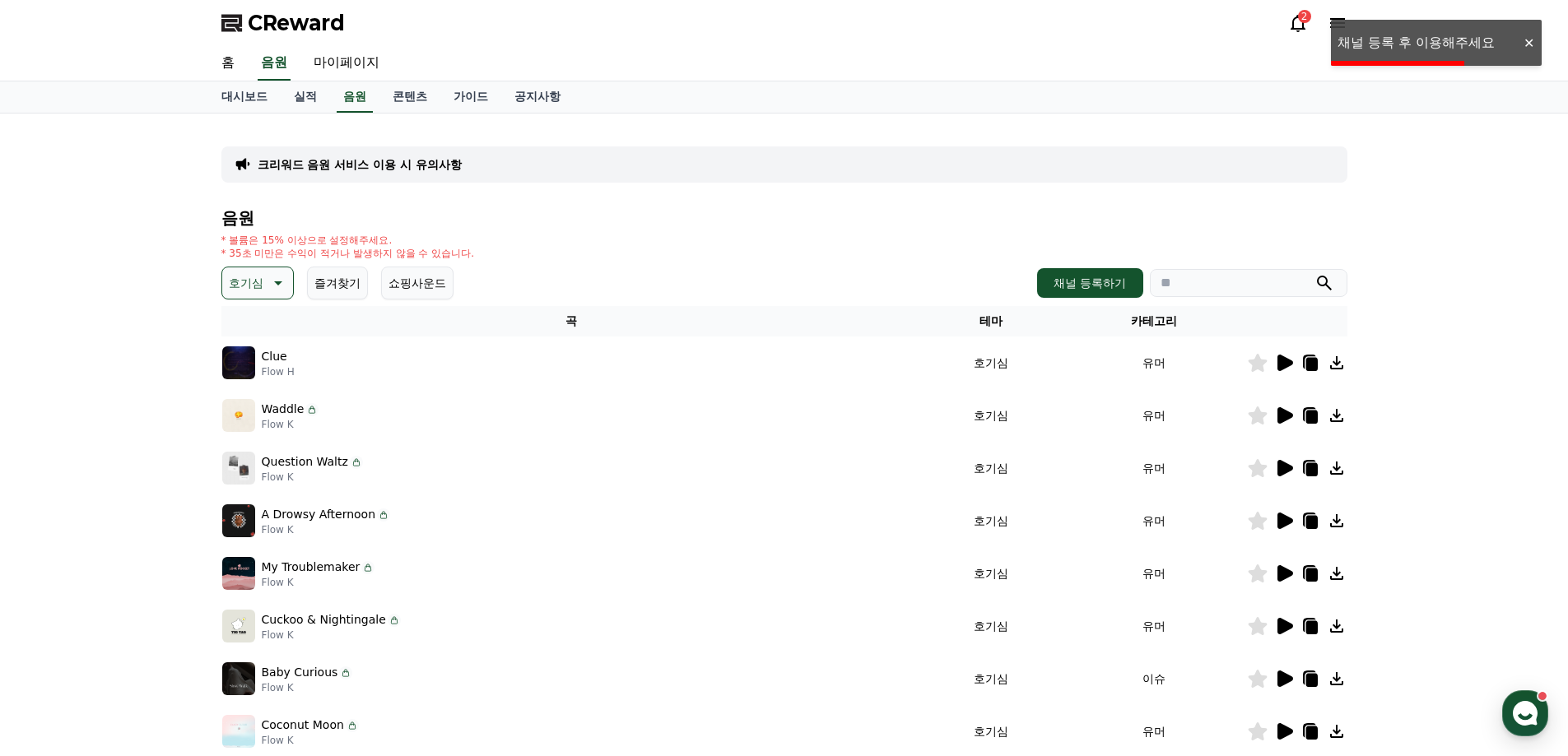
click at [630, 204] on div "크리워드 음원 서비스 이용 시 유의사항 음원 * 볼륨은 15% 이상으로 설정해주세요. * 35초 미만은 수익이 적거나 발생하지 않을 수 있습니…" at bounding box center [784, 511] width 1126 height 769
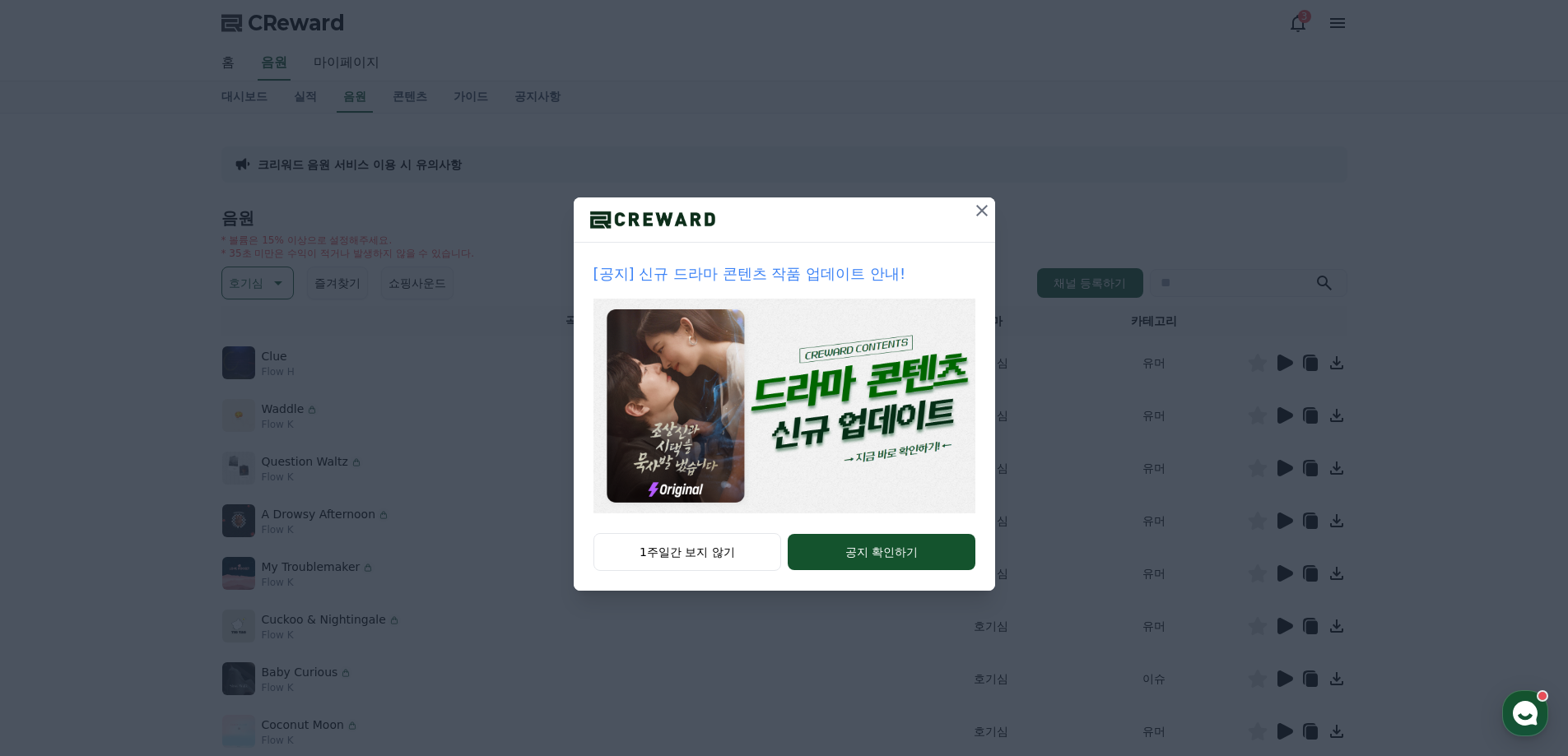
click at [979, 218] on icon at bounding box center [982, 210] width 20 height 20
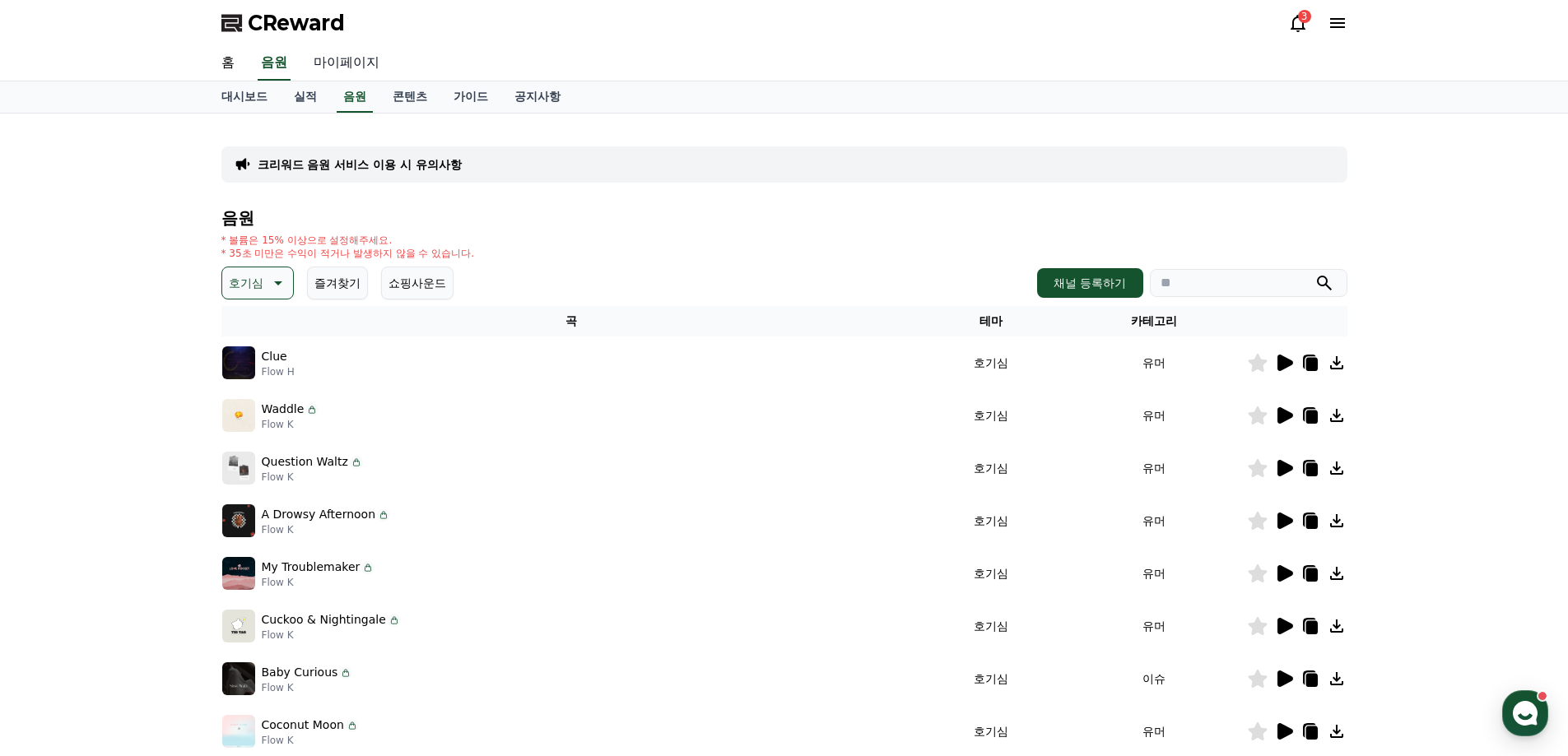
click at [345, 63] on link "마이페이지" at bounding box center [346, 63] width 92 height 34
select select "**********"
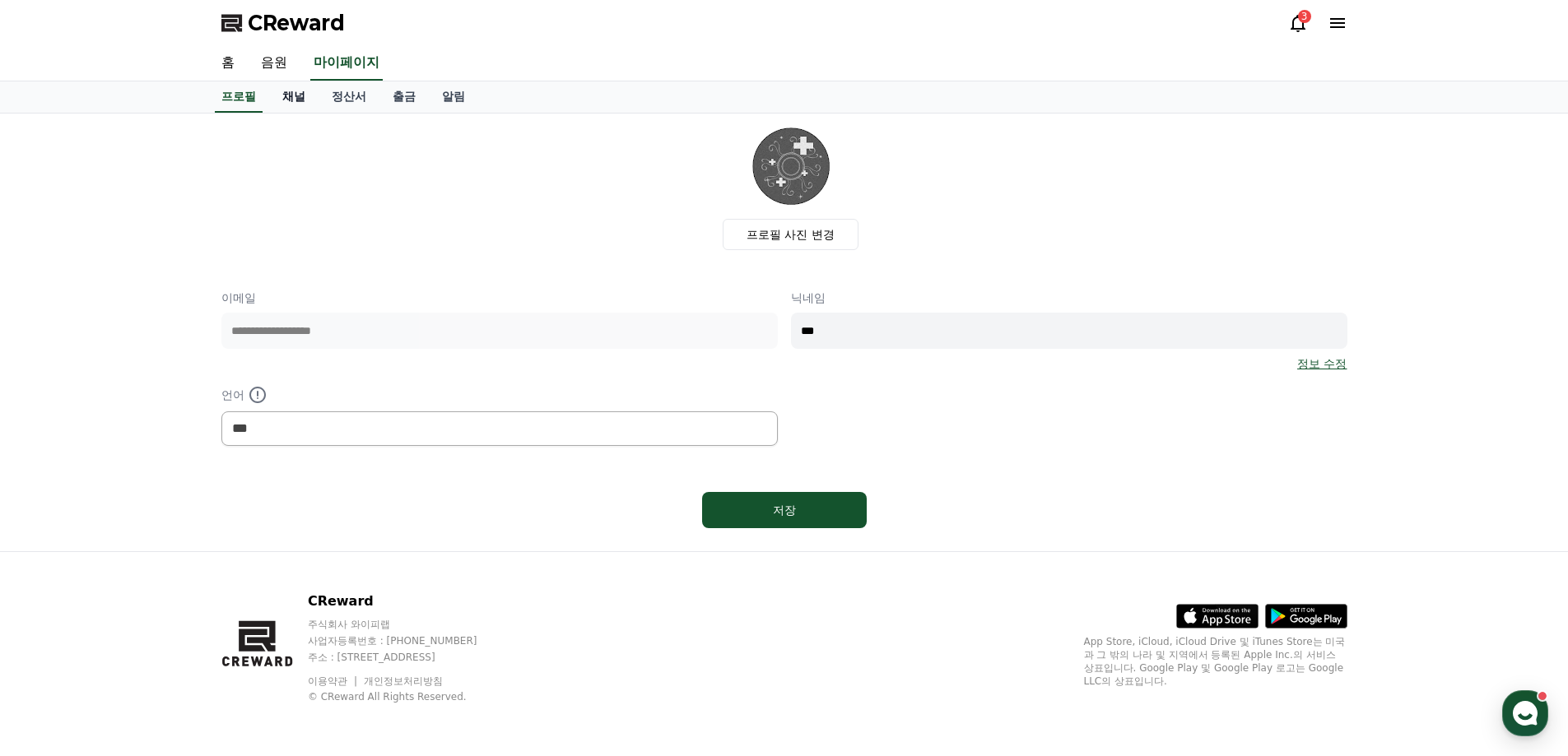
click at [296, 96] on link "채널" at bounding box center [294, 97] width 49 height 31
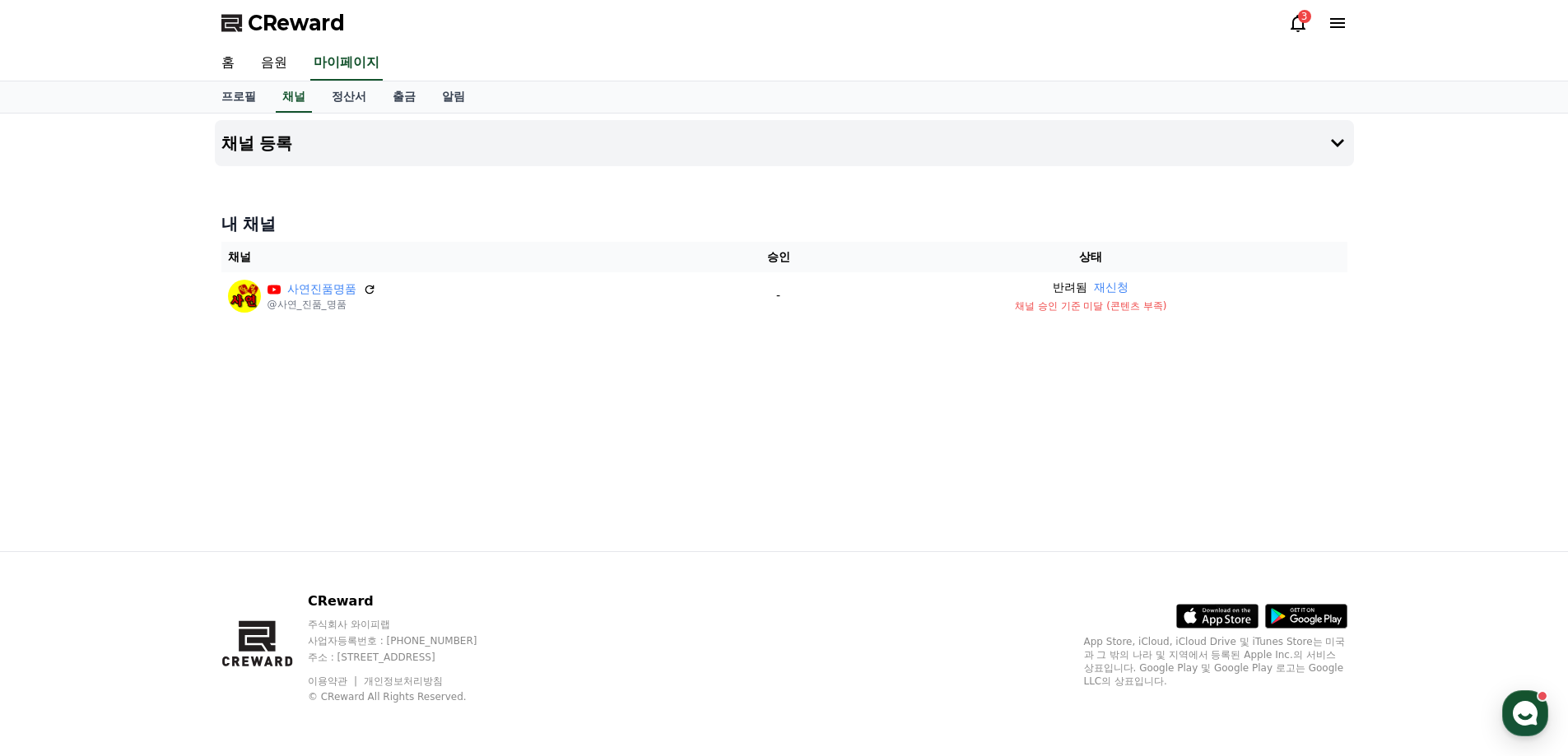
click at [703, 430] on div "채널 등록 내 채널 채널 승인 상태 사연진품명품 @사연_진품_명품 - 반려됨 재신청 채널 승인 기준 미달 (콘텐츠 부족)" at bounding box center [784, 331] width 1152 height 437
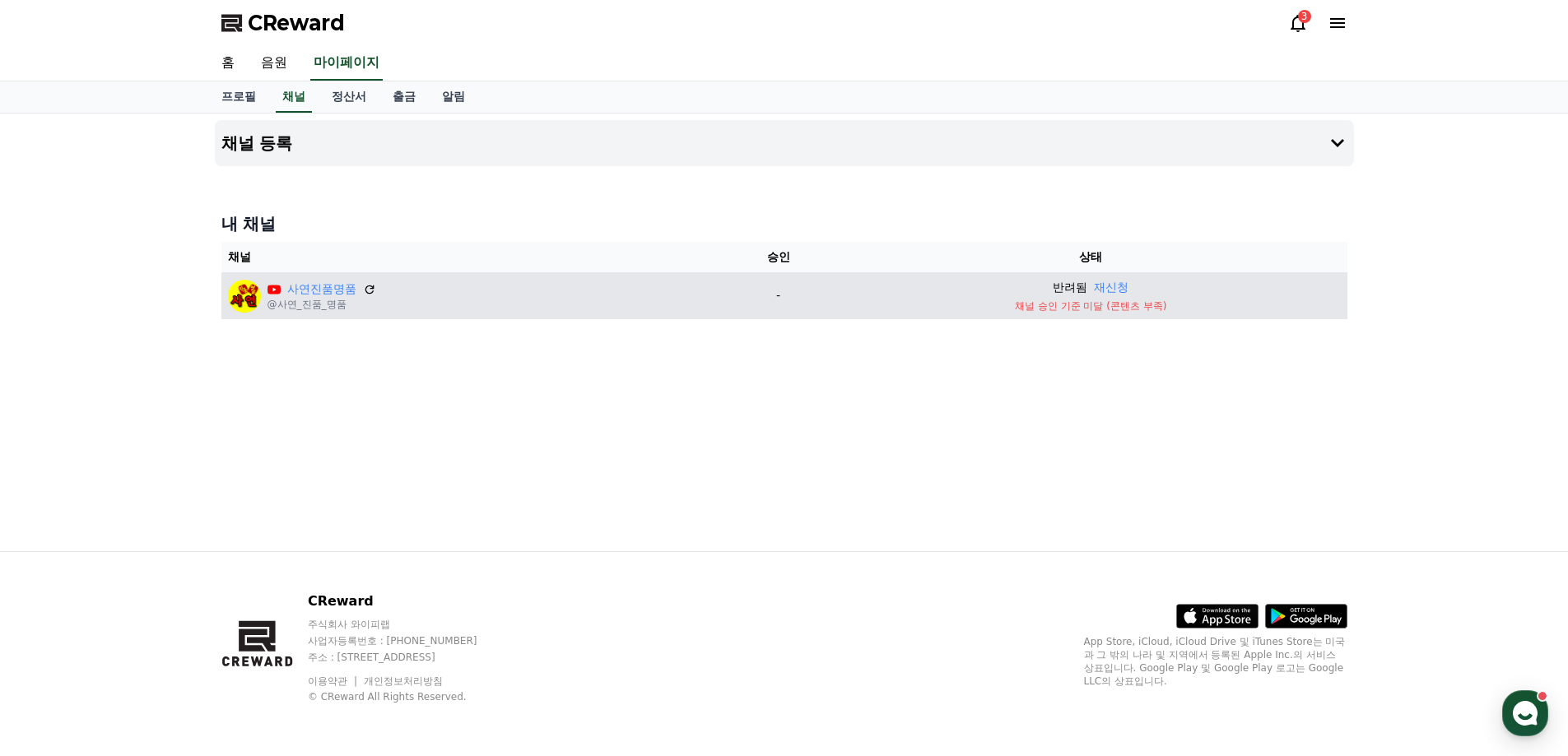
click at [1015, 294] on div "반려됨 재신청" at bounding box center [1091, 288] width 500 height 18
click at [796, 312] on td "-" at bounding box center [778, 296] width 113 height 47
click at [789, 294] on p "-" at bounding box center [777, 296] width 99 height 18
click at [687, 290] on div "사연진품명품 @사연_진품_명품" at bounding box center [472, 295] width 488 height 32
click at [494, 295] on div "사연진품명품 @사연_진품_명품" at bounding box center [472, 295] width 488 height 32
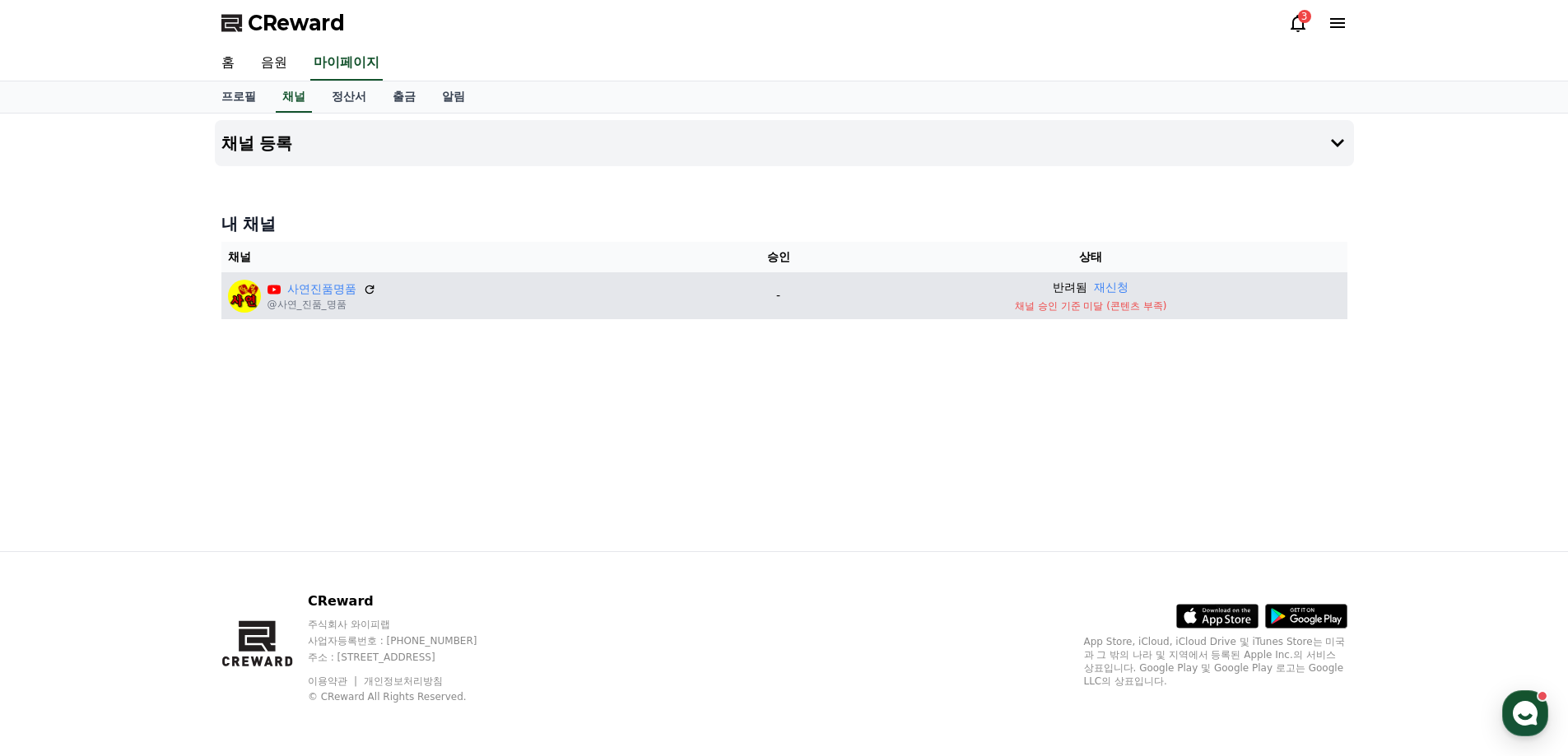
click at [659, 290] on div "사연진품명품 @사연_진품_명품" at bounding box center [472, 295] width 488 height 32
